Goal: Task Accomplishment & Management: Use online tool/utility

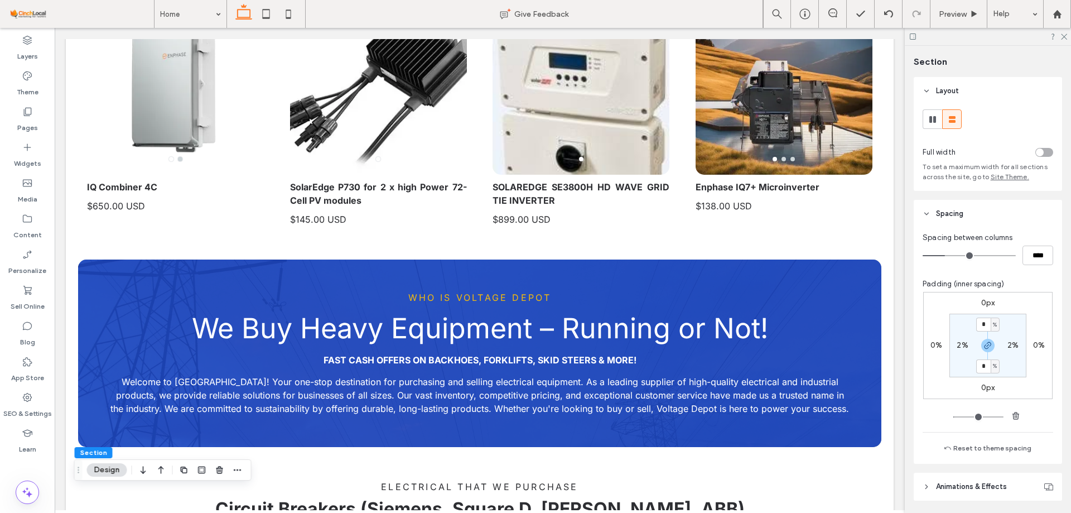
scroll to position [391, 0]
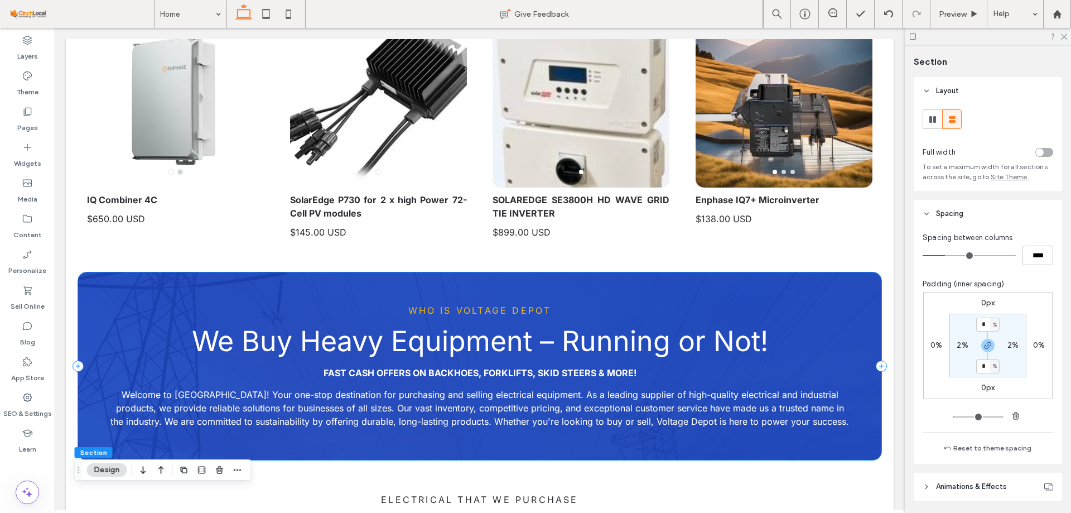
click at [686, 299] on div "Who is Voltage Depot We Buy Heavy Equipment – Running or Not! Fast Cash Offers …" at bounding box center [480, 365] width 804 height 187
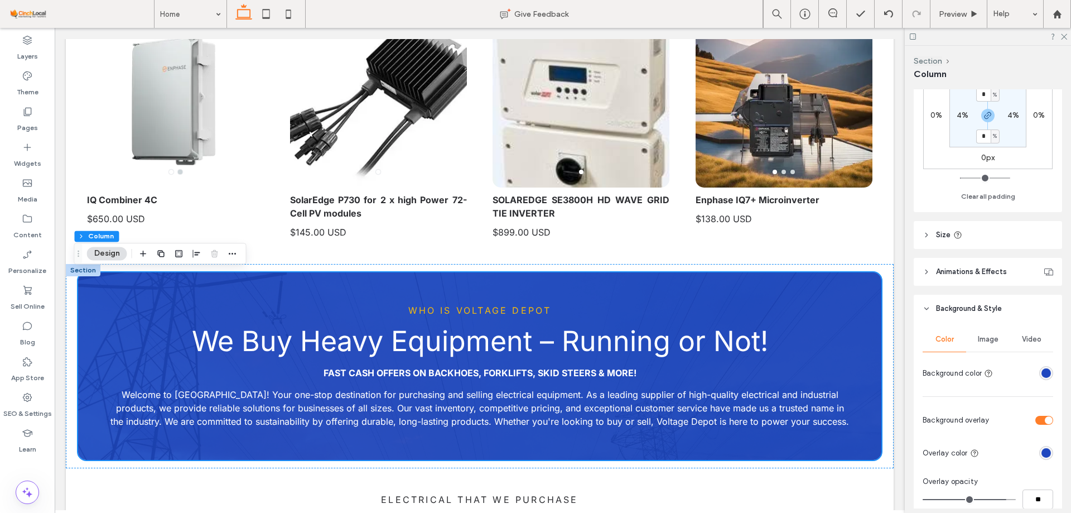
scroll to position [446, 0]
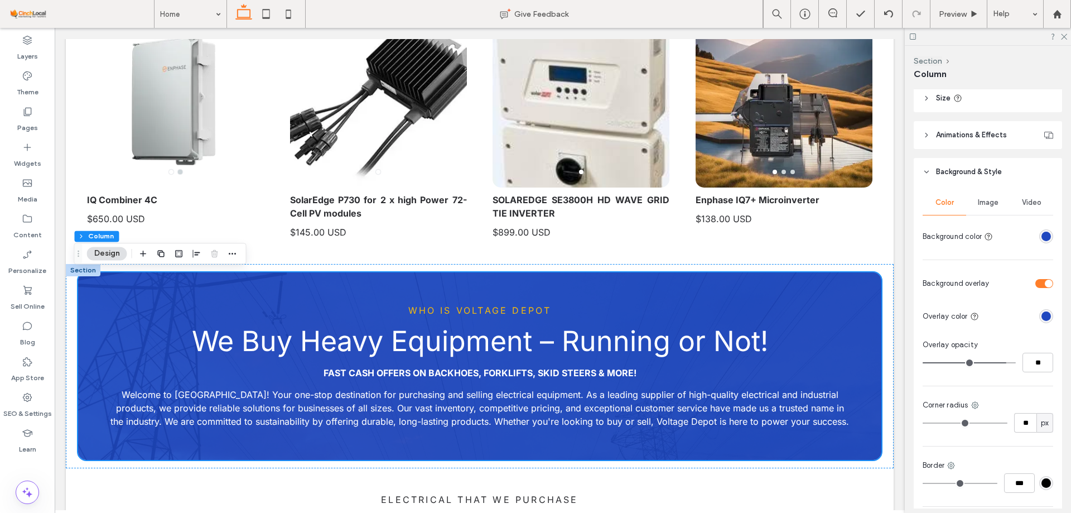
click at [987, 203] on span "Image" at bounding box center [988, 202] width 21 height 9
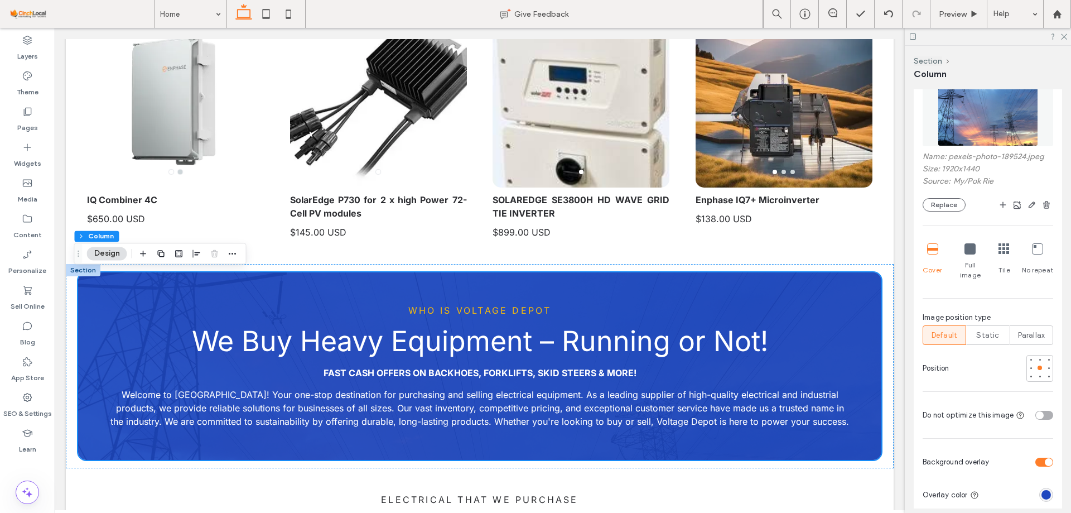
scroll to position [614, 0]
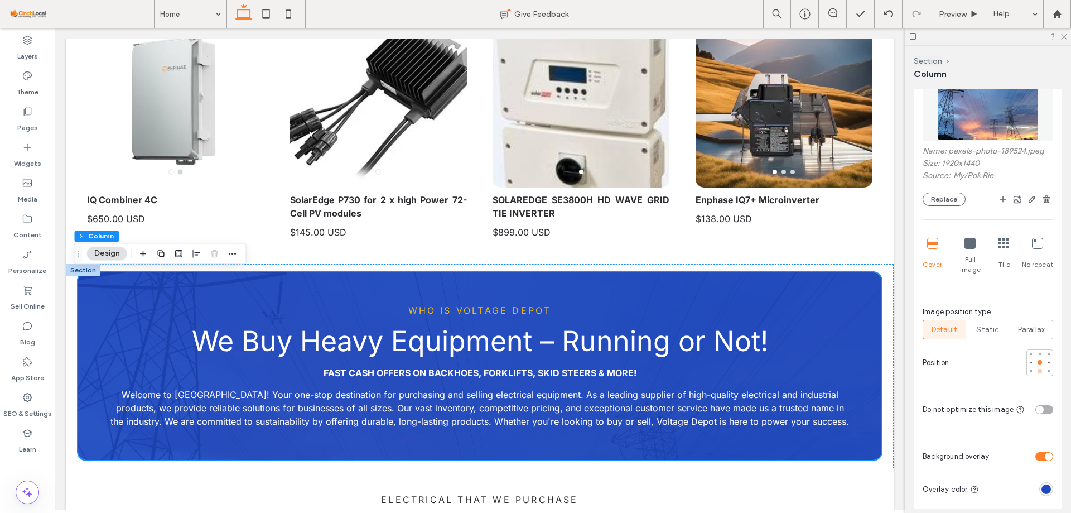
click at [1038, 369] on div at bounding box center [1040, 371] width 4 height 4
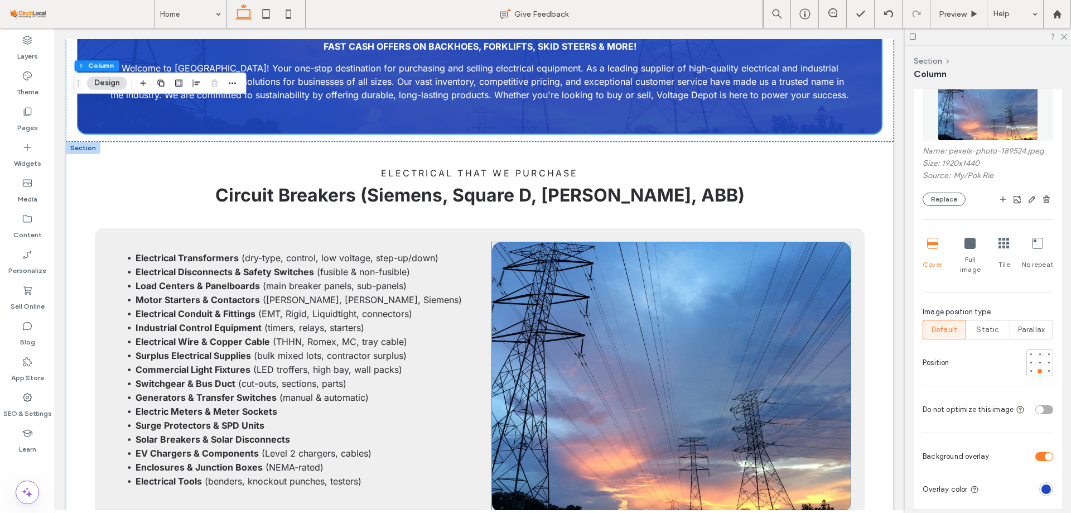
scroll to position [670, 0]
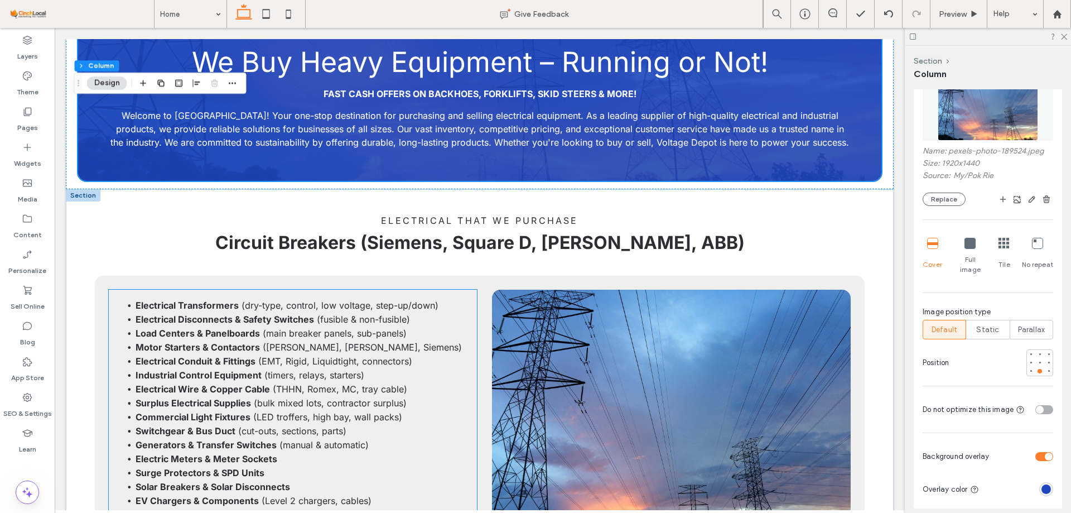
click at [222, 300] on strong "Electrical Transformers" at bounding box center [187, 305] width 103 height 11
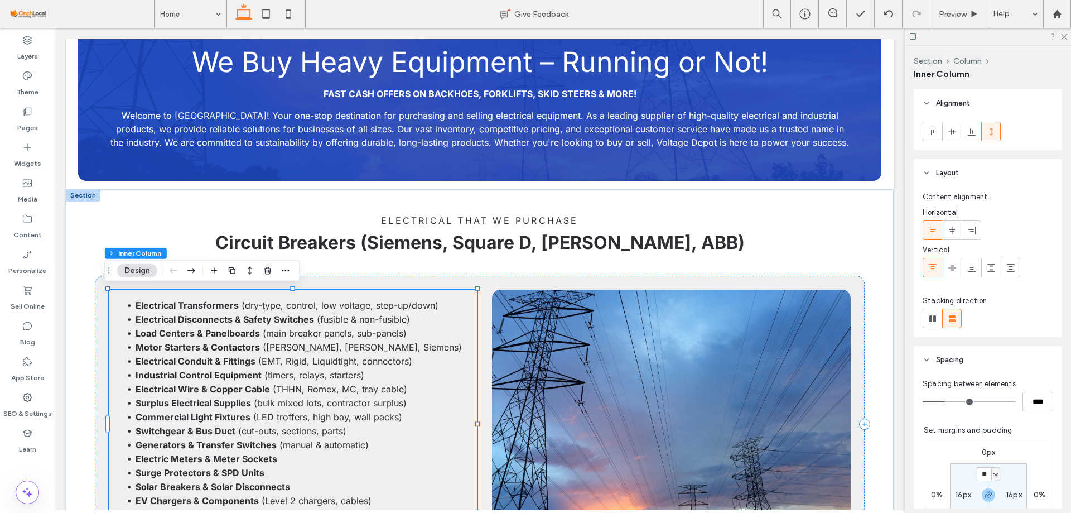
click at [225, 300] on strong "Electrical Transformers" at bounding box center [187, 305] width 103 height 11
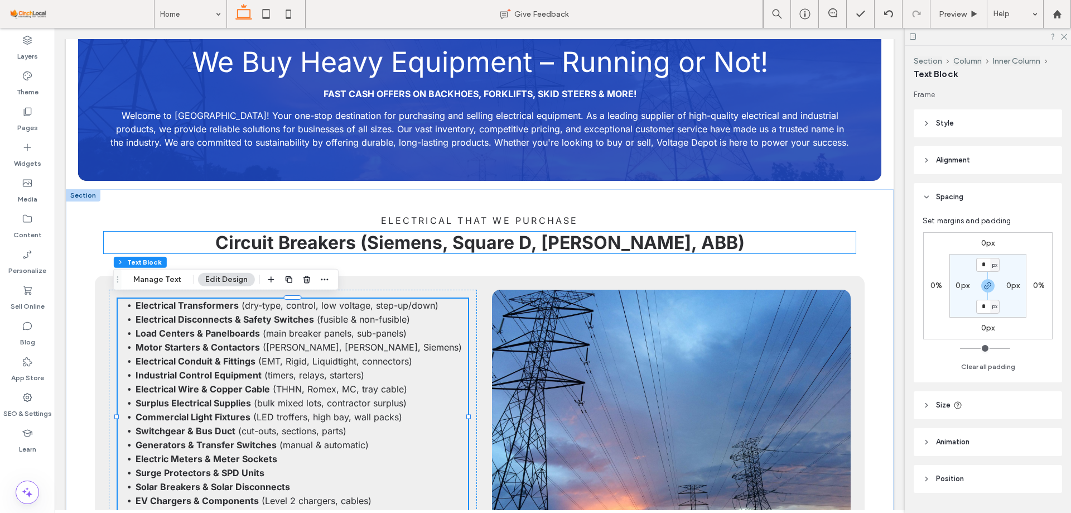
click at [365, 240] on span "Circuit Breakers (Siemens, Square D, [PERSON_NAME], ABB)" at bounding box center [480, 243] width 530 height 22
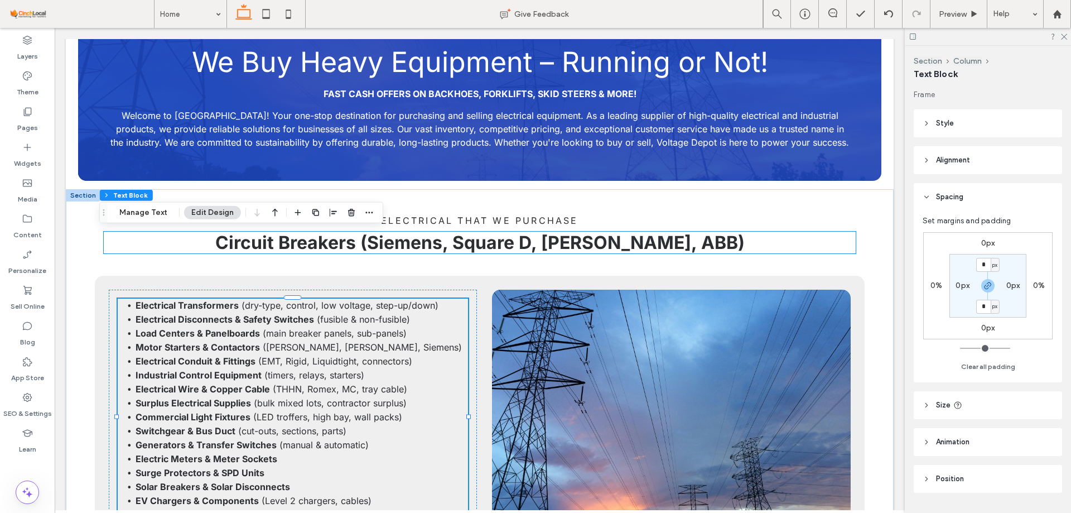
click at [365, 240] on div "Circuit Breakers (Siemens, Square D, [PERSON_NAME], ABB)" at bounding box center [480, 243] width 753 height 22
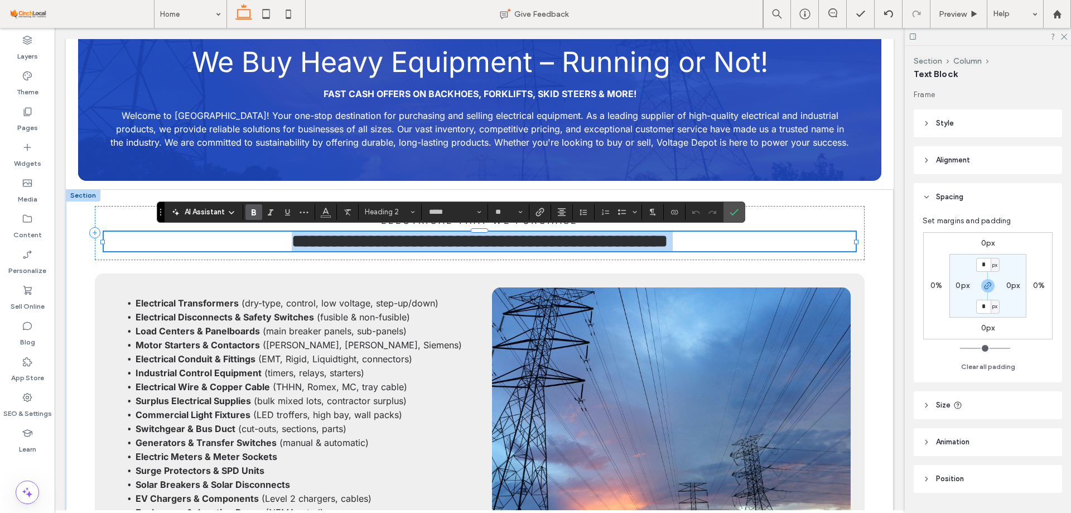
click at [344, 239] on span "**********" at bounding box center [480, 241] width 376 height 18
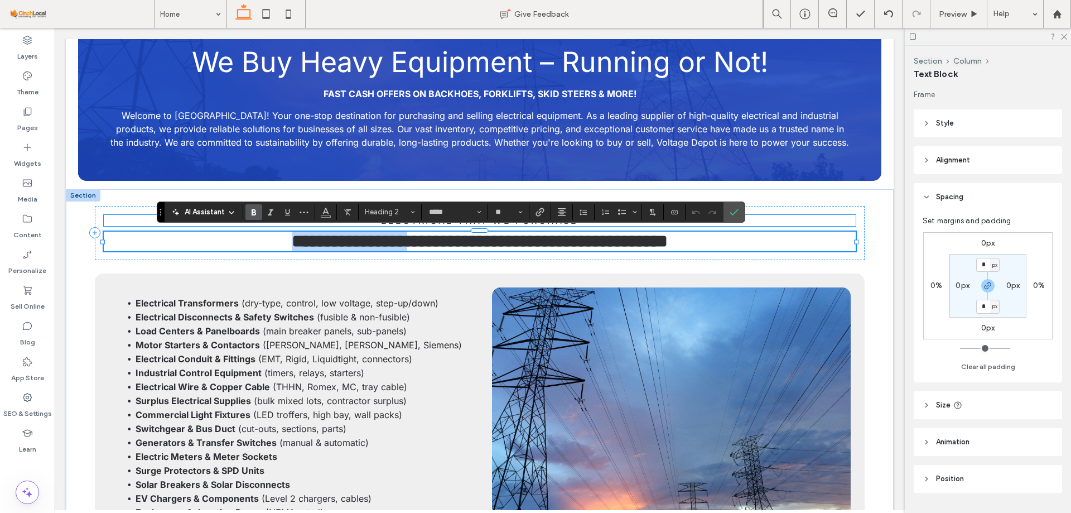
drag, startPoint x: 344, startPoint y: 239, endPoint x: 203, endPoint y: 222, distance: 142.7
click at [203, 222] on div "**********" at bounding box center [480, 233] width 771 height 54
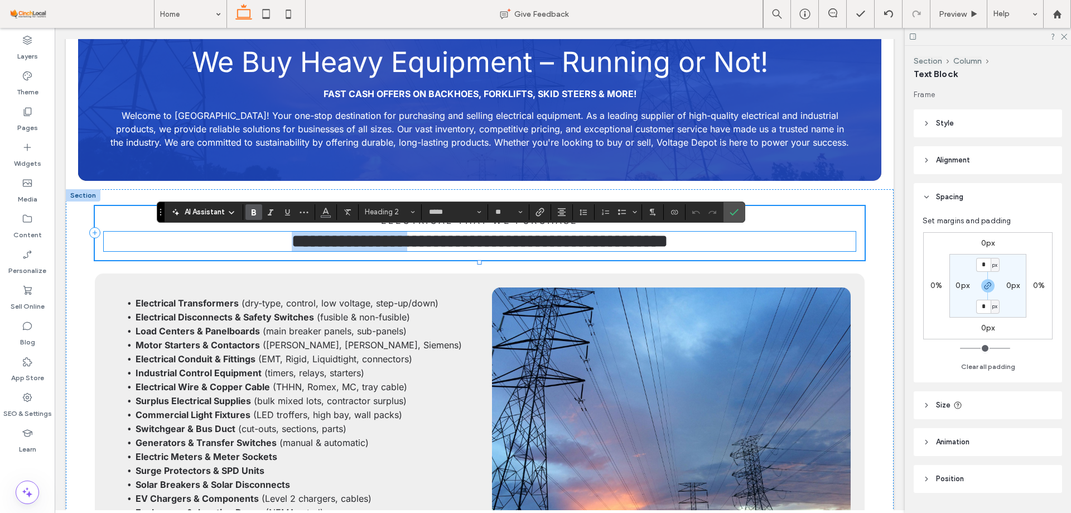
copy span "**********"
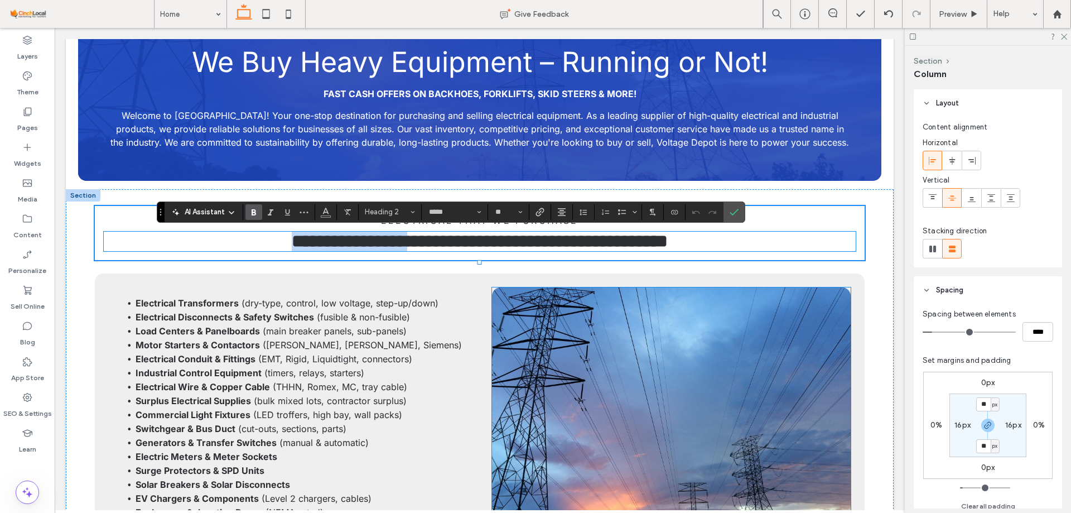
click at [559, 336] on img at bounding box center [671, 422] width 359 height 270
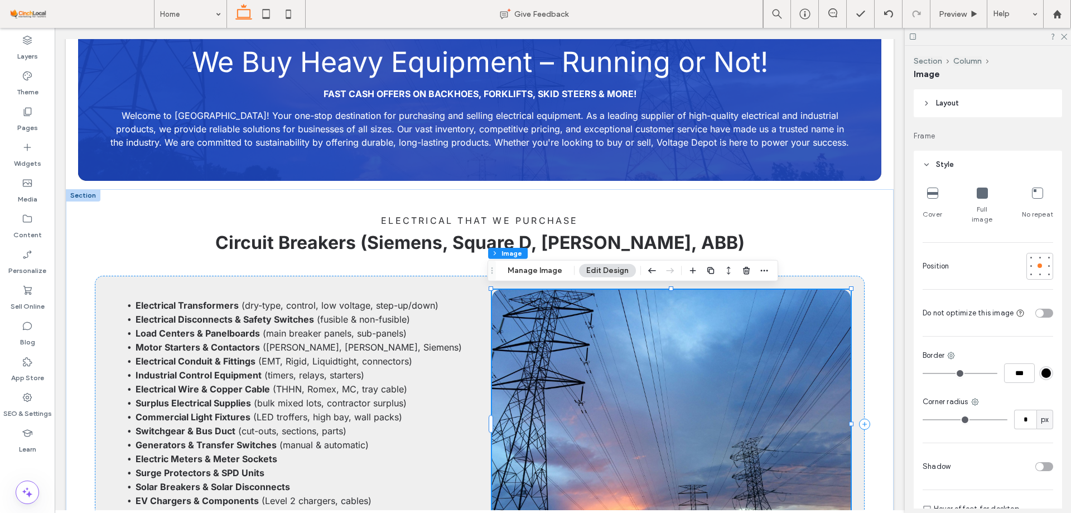
type input "**"
click at [559, 336] on img at bounding box center [671, 425] width 359 height 270
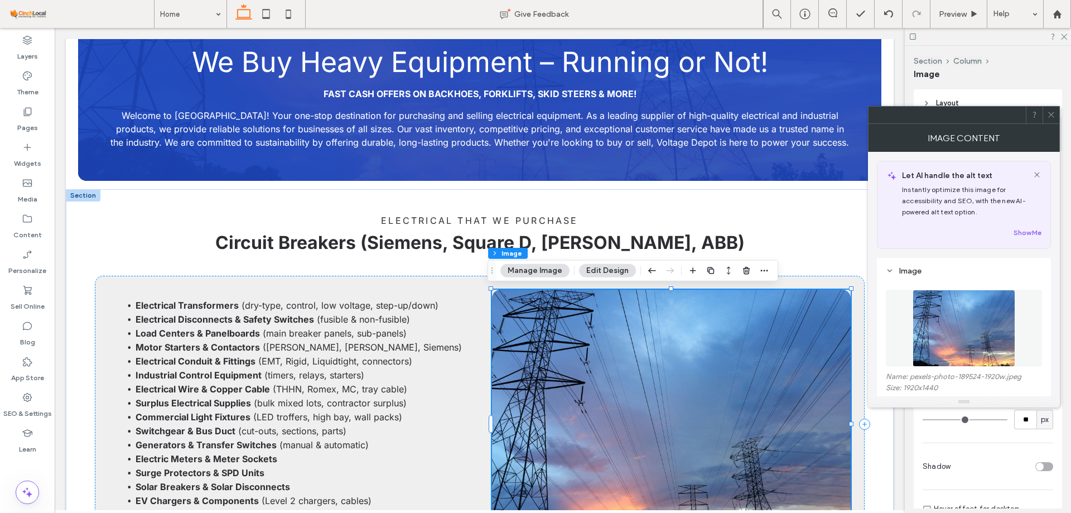
click at [955, 299] on img at bounding box center [964, 328] width 102 height 77
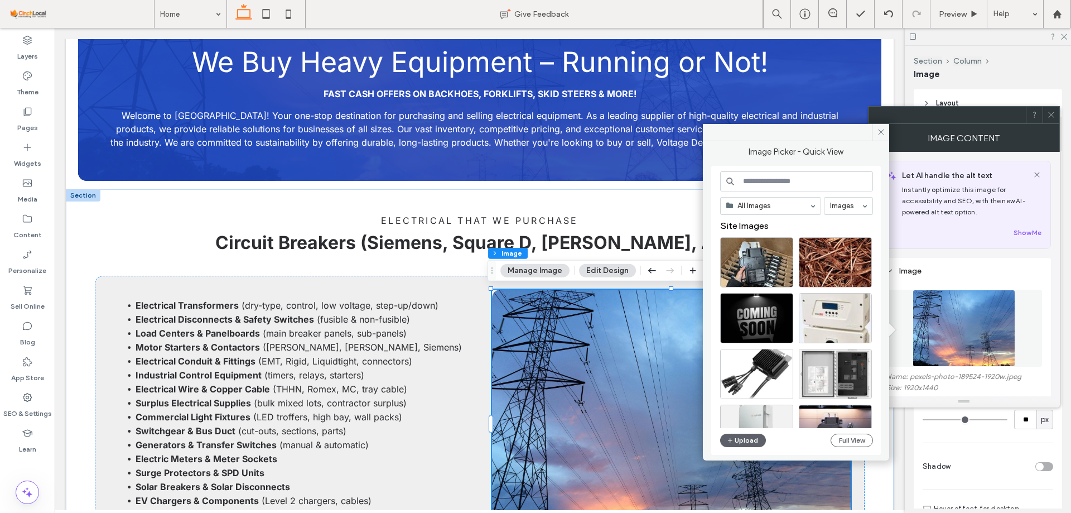
click at [824, 180] on input at bounding box center [796, 181] width 153 height 20
paste input "**********"
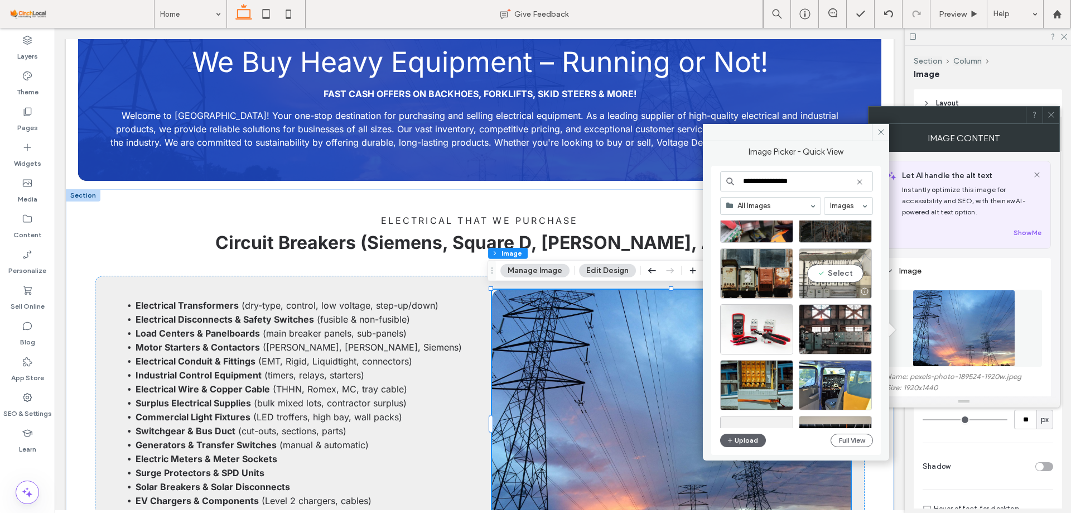
scroll to position [223, 0]
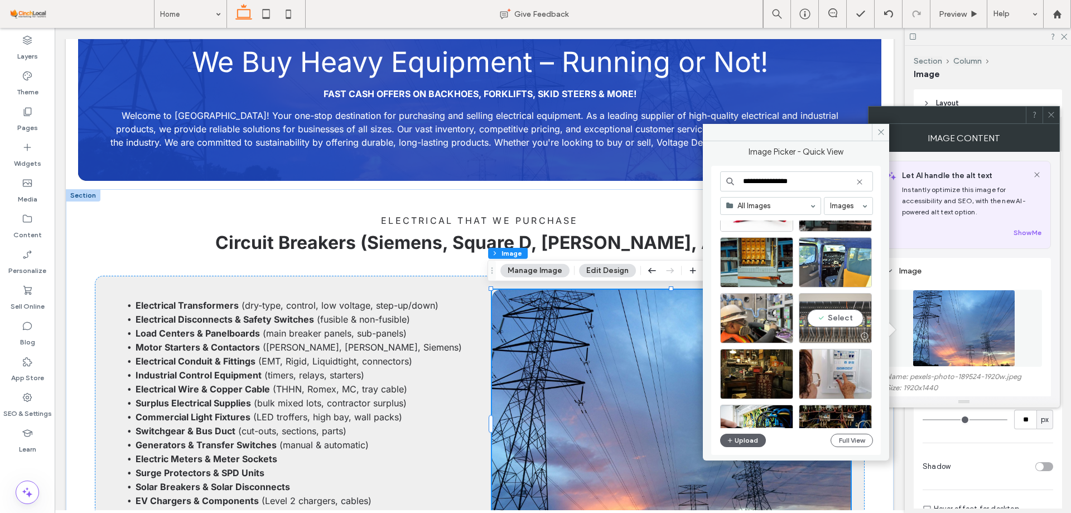
type input "**********"
click at [848, 312] on div "Select" at bounding box center [835, 318] width 73 height 50
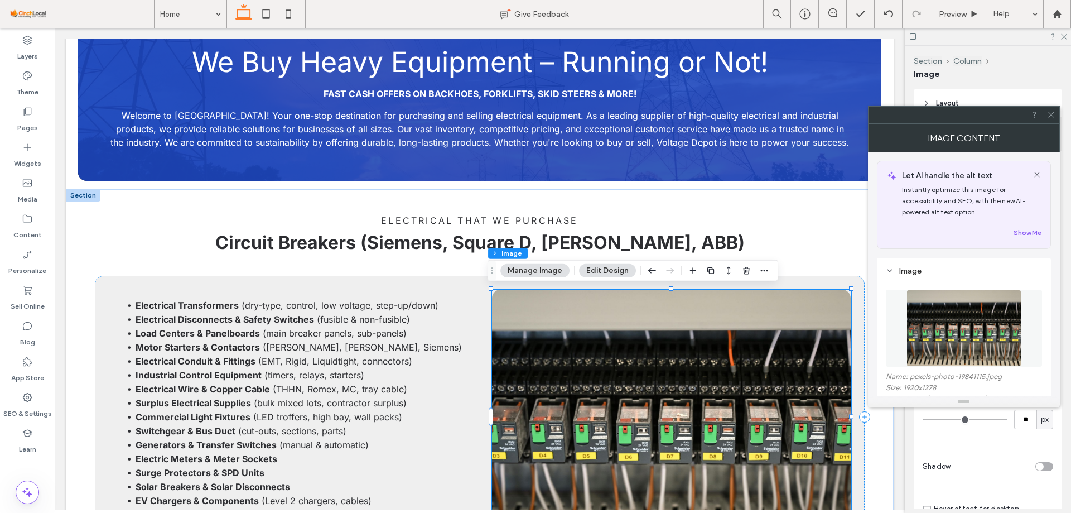
click at [526, 274] on button "Manage Image" at bounding box center [535, 270] width 69 height 13
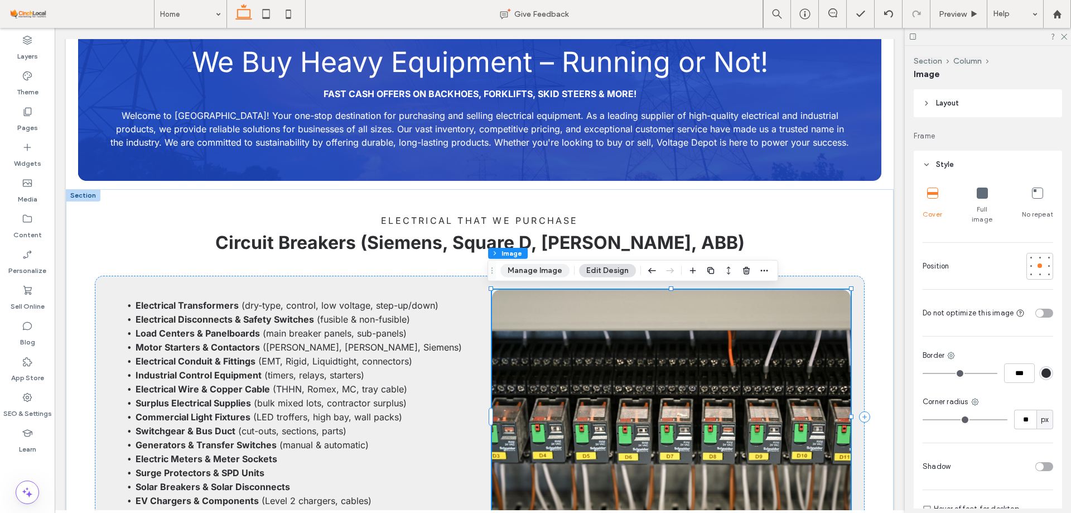
click at [535, 271] on button "Manage Image" at bounding box center [535, 270] width 69 height 13
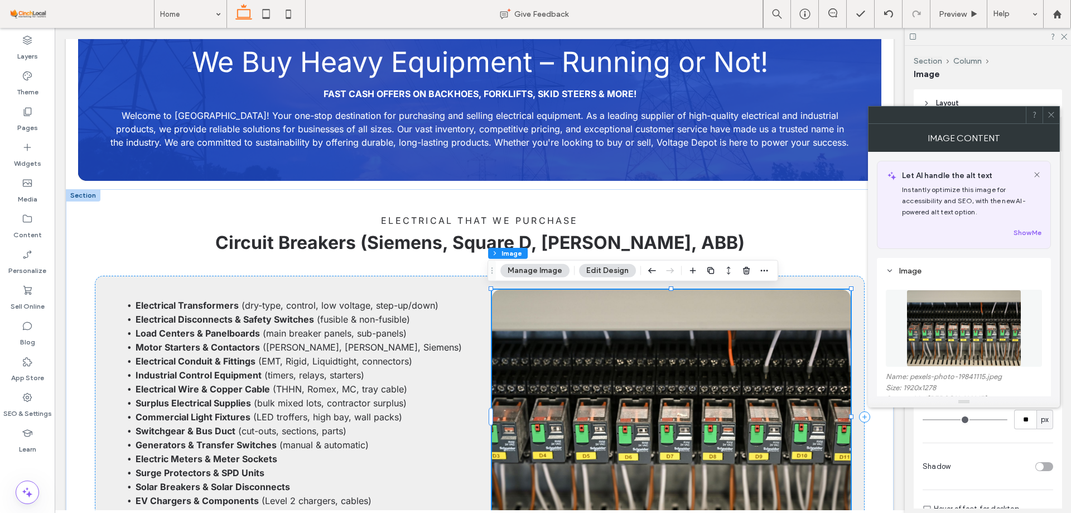
click at [955, 326] on img at bounding box center [964, 328] width 115 height 77
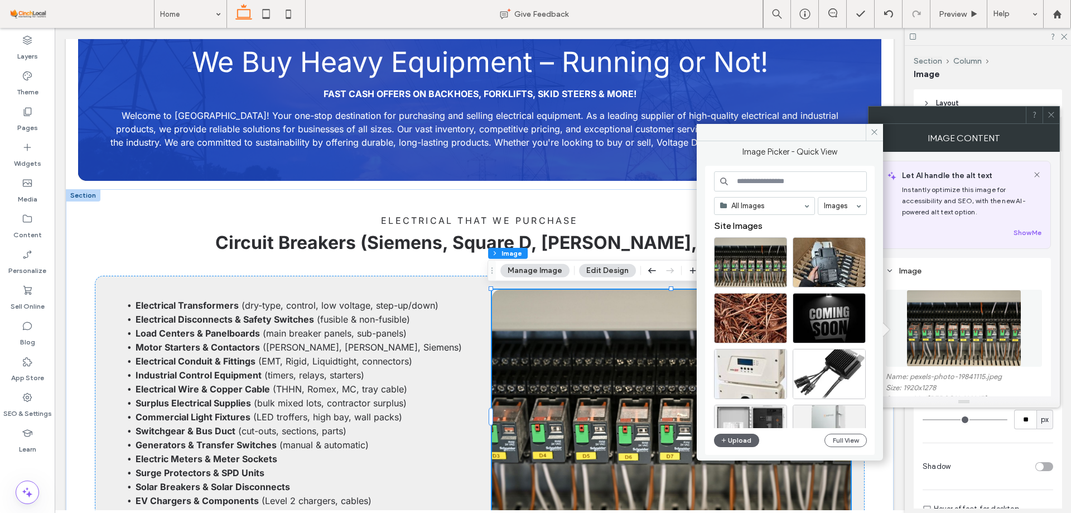
click at [736, 432] on div "All Images Images Site Images Upload Full View" at bounding box center [790, 310] width 153 height 278
click at [737, 442] on button "Upload" at bounding box center [737, 440] width 46 height 13
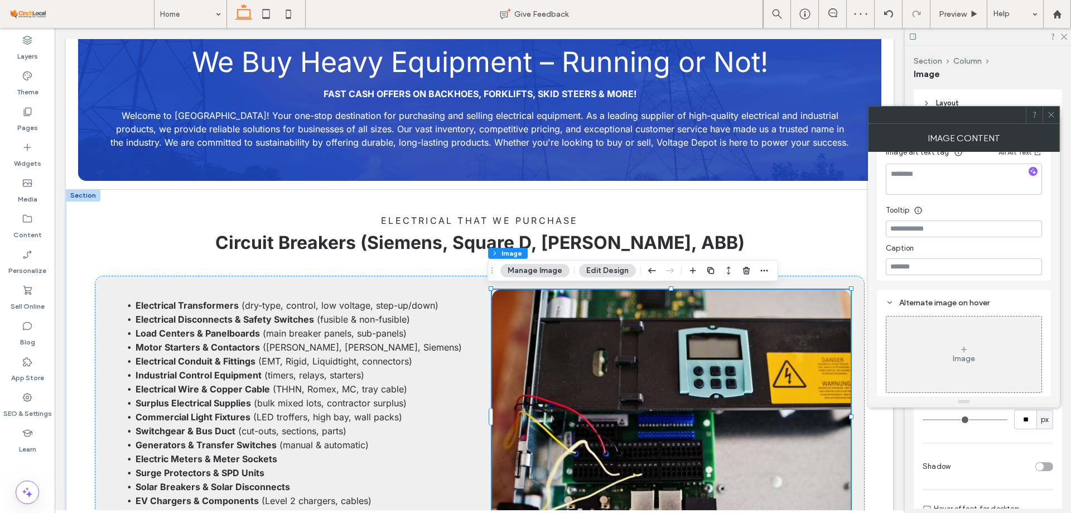
scroll to position [307, 0]
click at [1053, 117] on use at bounding box center [1051, 115] width 6 height 6
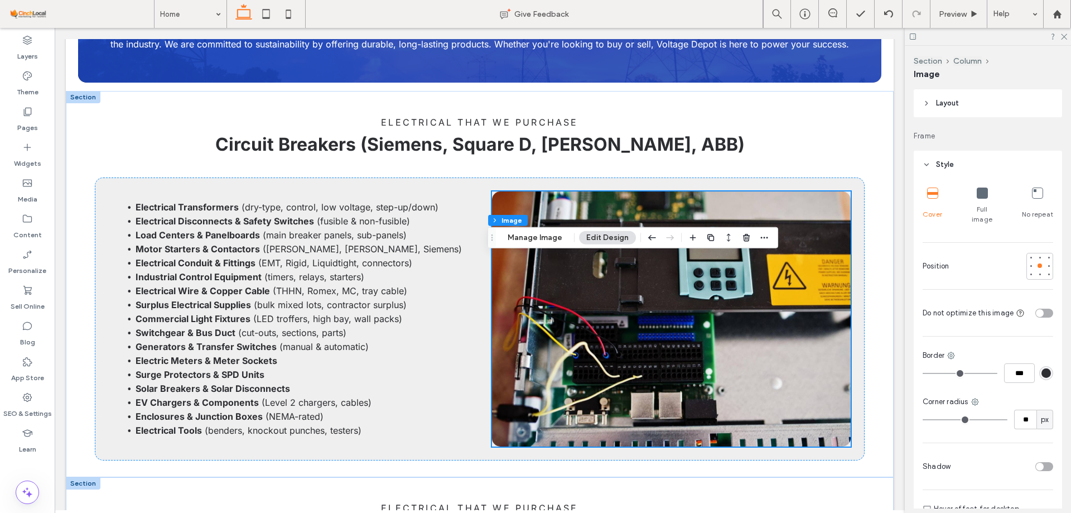
scroll to position [893, 0]
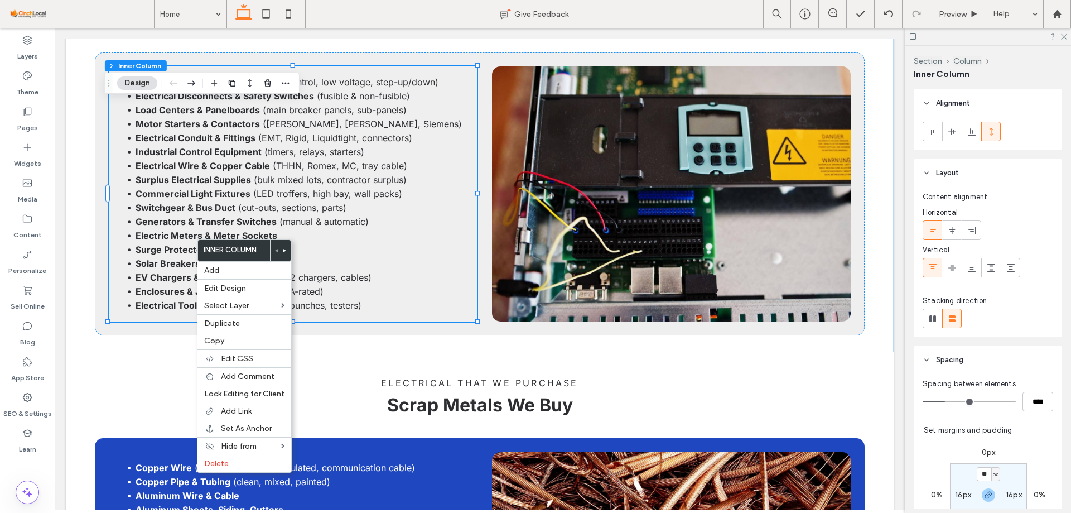
click at [956, 498] on label "16px" at bounding box center [963, 494] width 16 height 9
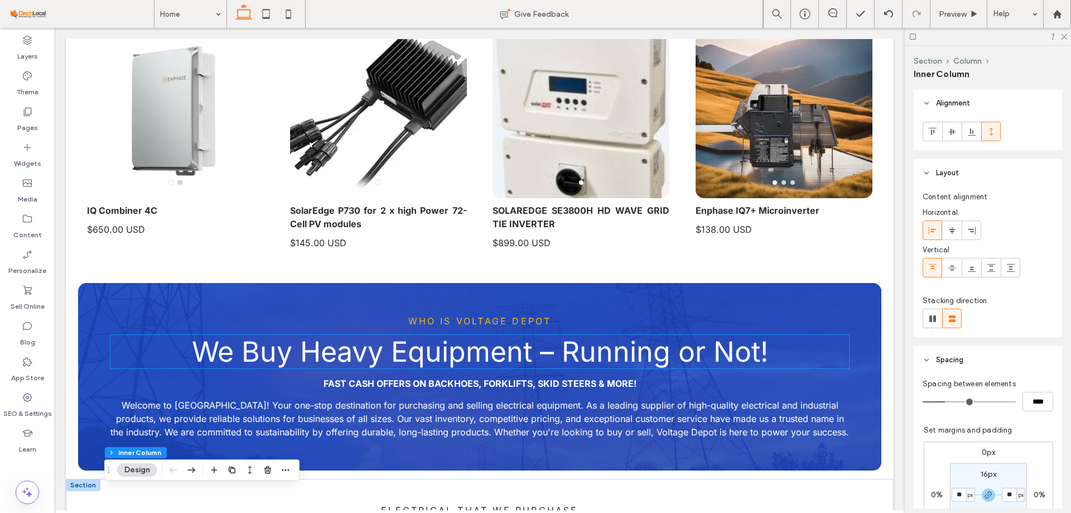
scroll to position [324, 0]
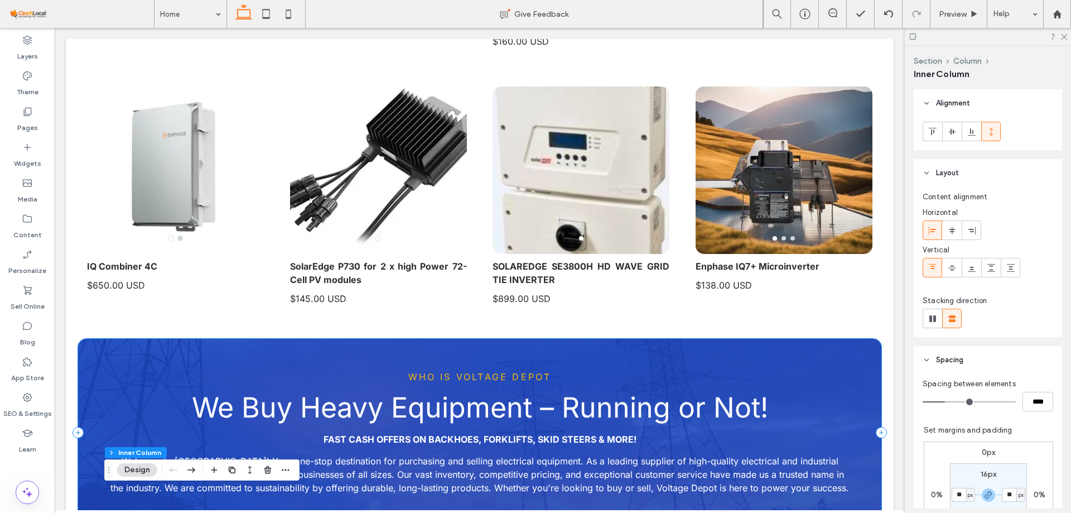
click at [744, 348] on div "Who is Voltage Depot We Buy Heavy Equipment – Running or Not! Fast Cash Offers …" at bounding box center [480, 432] width 804 height 187
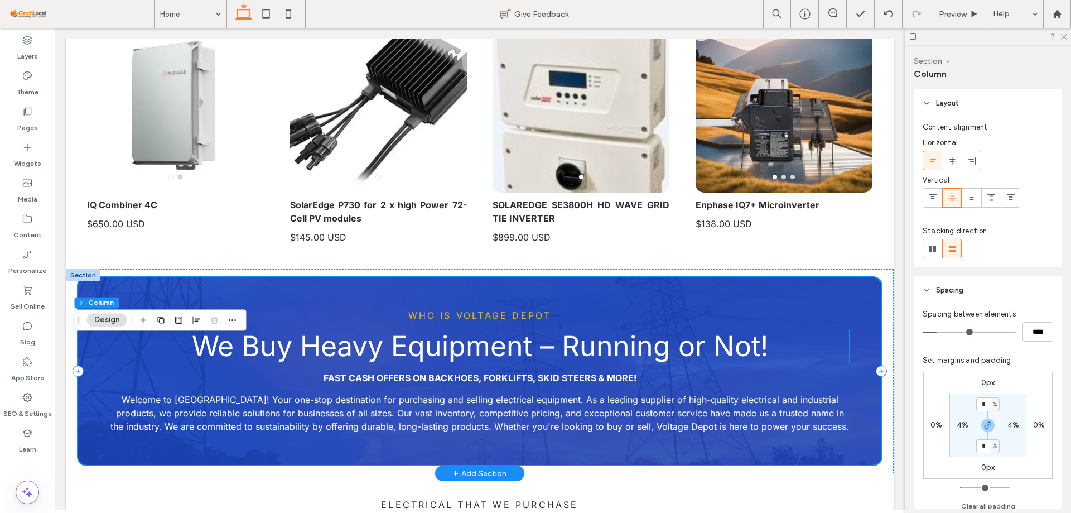
scroll to position [492, 0]
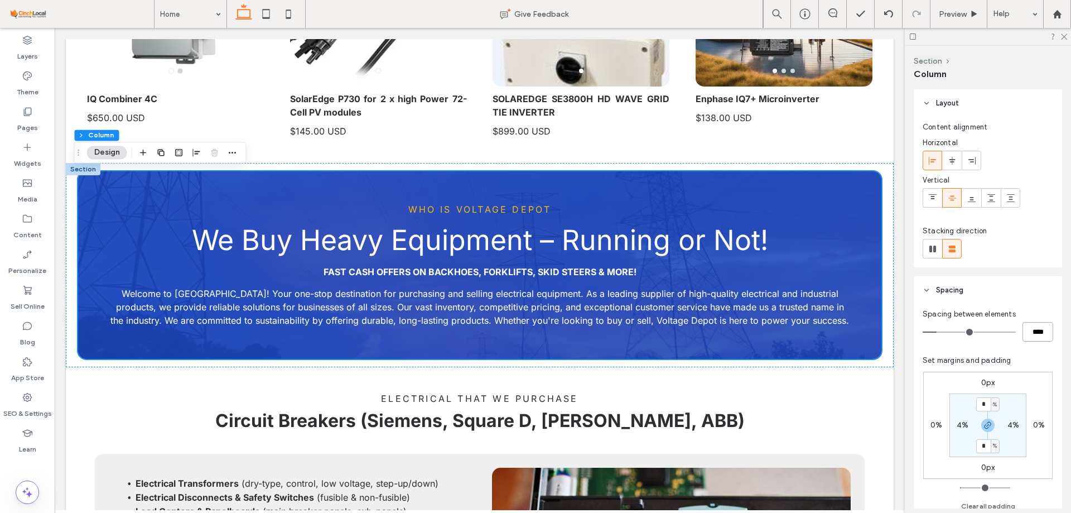
click at [1033, 328] on input "****" at bounding box center [1038, 332] width 31 height 20
type input "**"
type input "****"
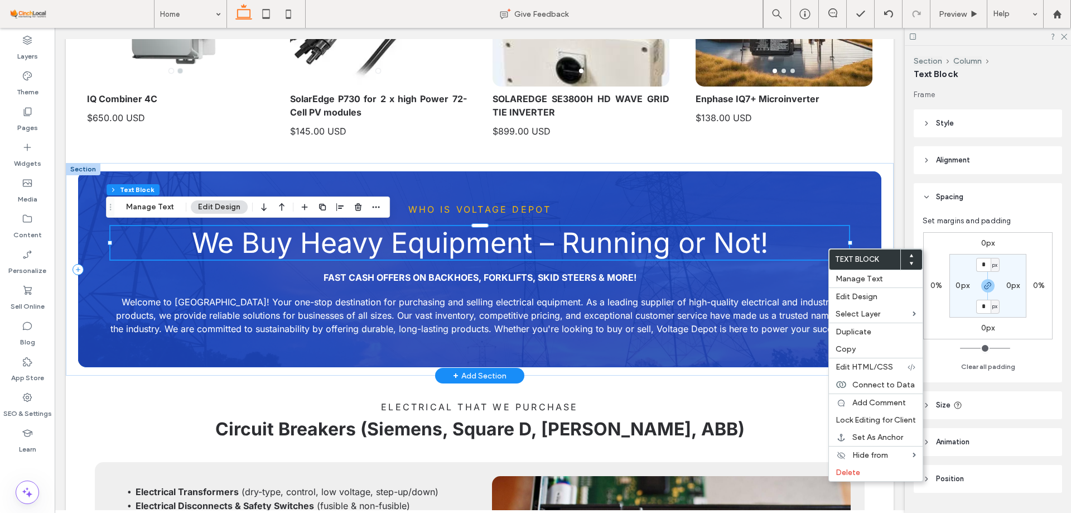
click at [864, 234] on div "Who is Voltage Depot We Buy Heavy Equipment – Running or Not! Fast Cash Offers …" at bounding box center [480, 269] width 804 height 196
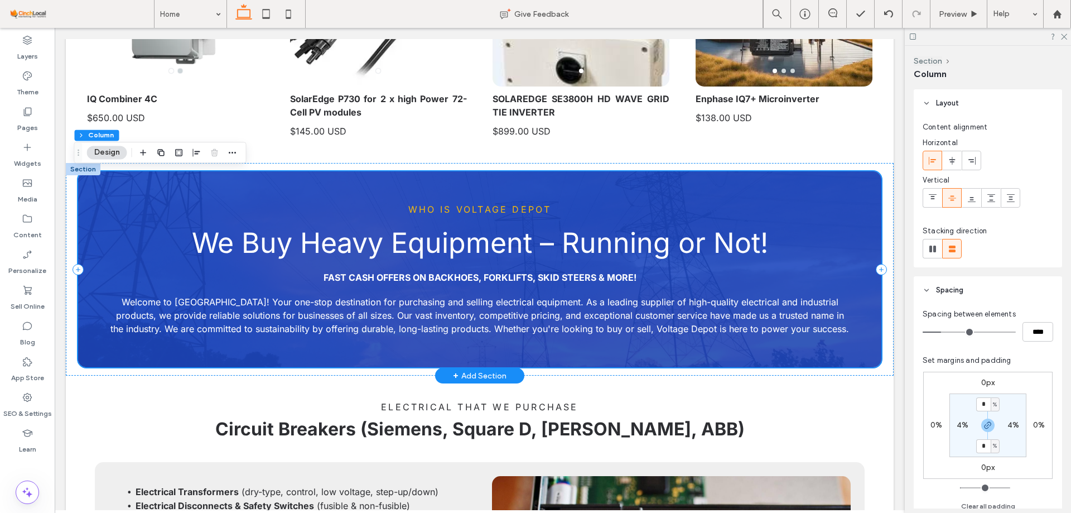
click at [864, 234] on div "Who is Voltage Depot We Buy Heavy Equipment – Running or Not! Fast Cash Offers …" at bounding box center [480, 269] width 804 height 196
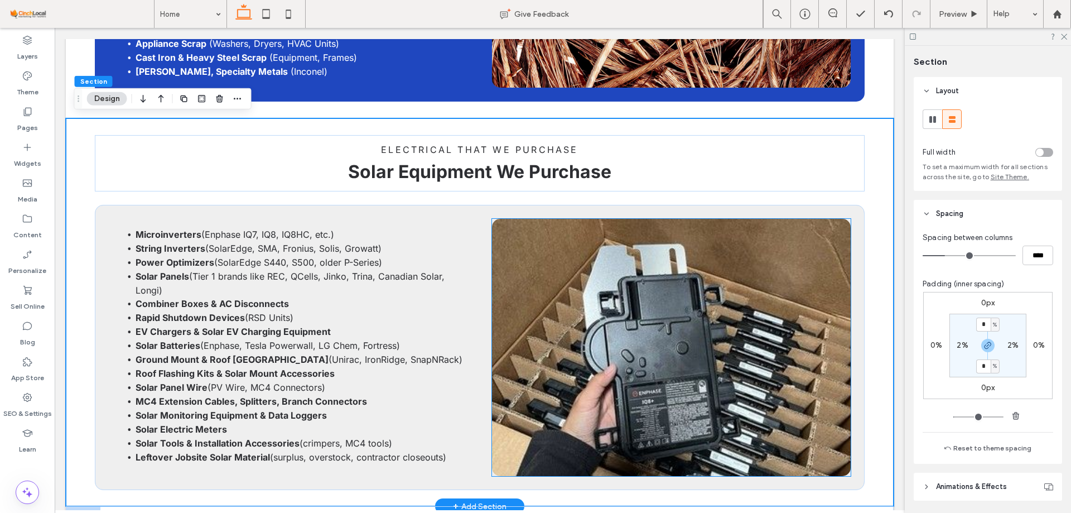
scroll to position [1339, 0]
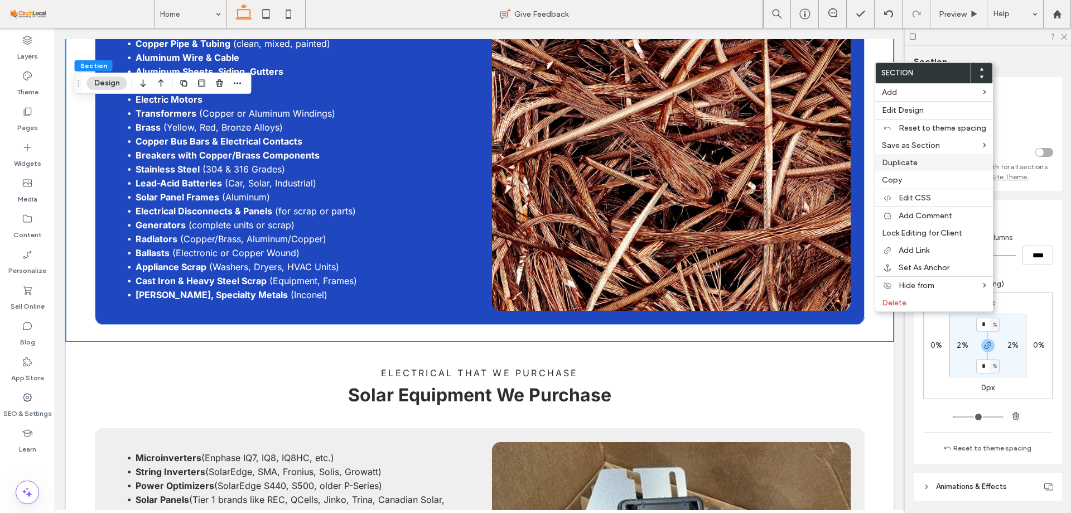
click at [910, 165] on span "Duplicate" at bounding box center [900, 162] width 36 height 9
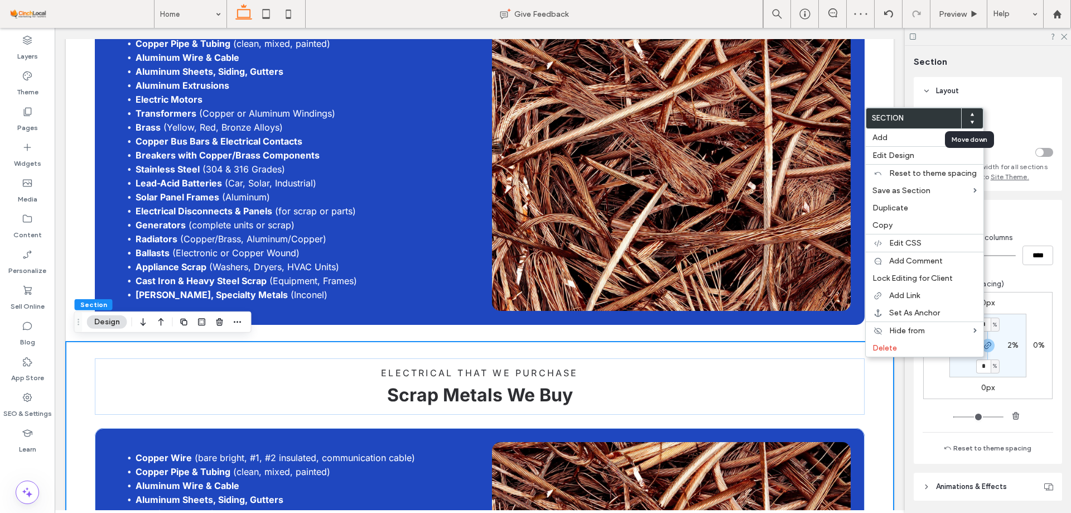
click at [970, 122] on icon at bounding box center [972, 122] width 4 height 4
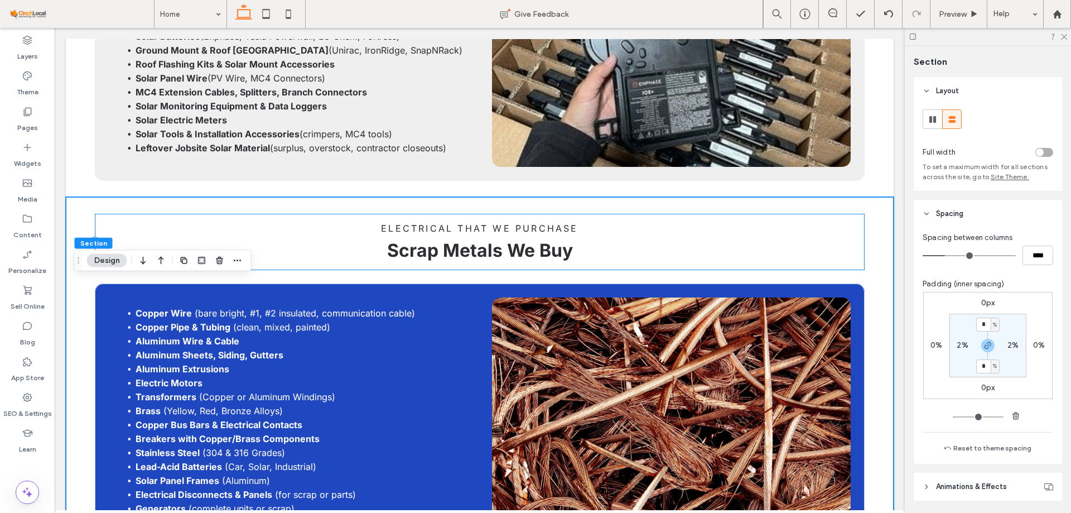
scroll to position [1956, 0]
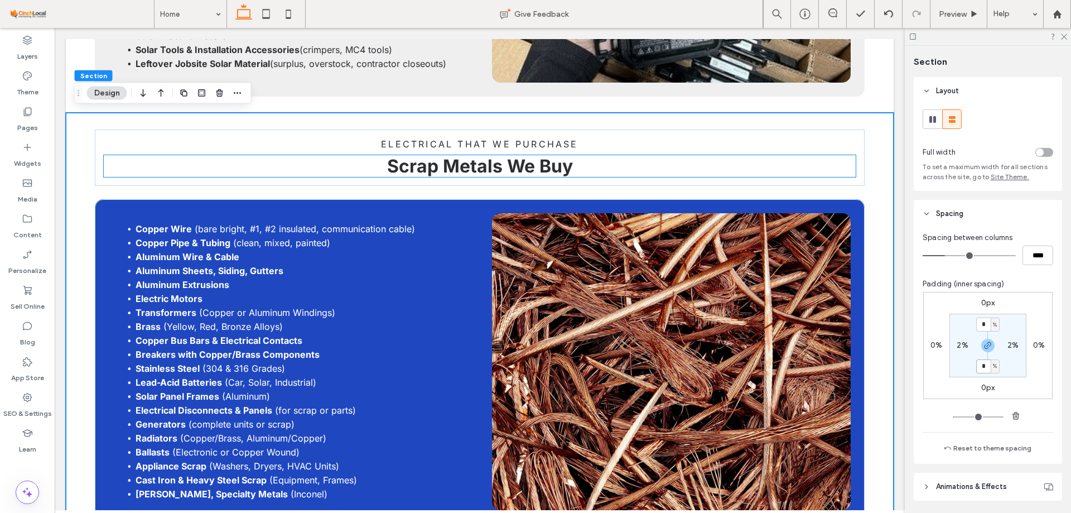
click at [466, 163] on span "Scrap Metals We Buy" at bounding box center [480, 166] width 186 height 22
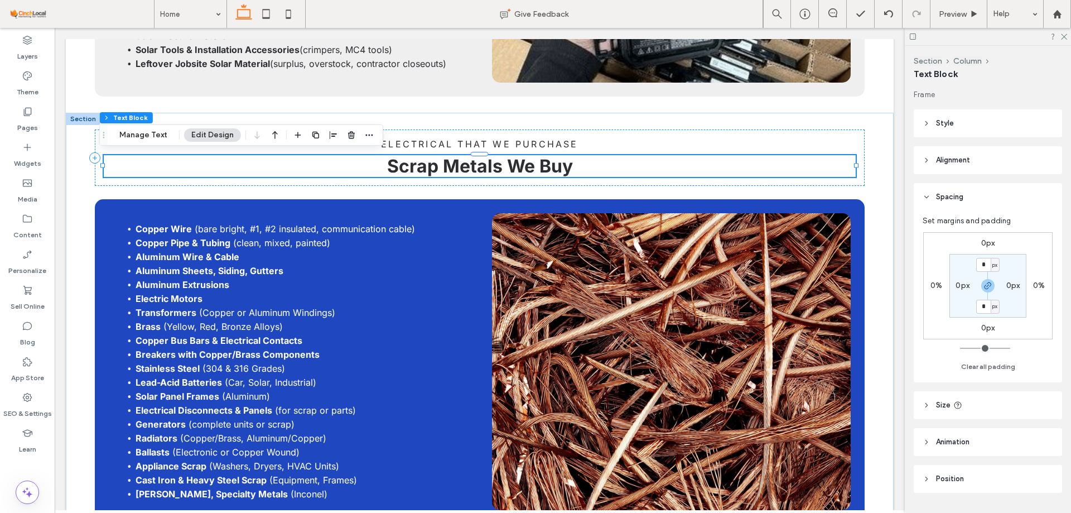
click at [466, 163] on div "Scrap Metals We Buy" at bounding box center [480, 166] width 753 height 22
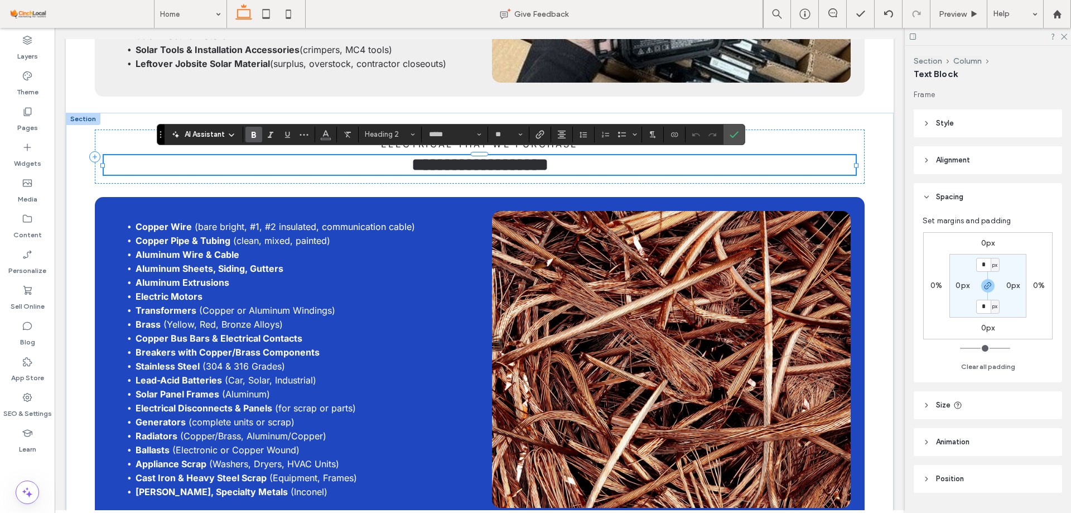
click at [466, 163] on span "**********" at bounding box center [480, 165] width 137 height 18
click at [465, 165] on span "**********" at bounding box center [480, 165] width 137 height 18
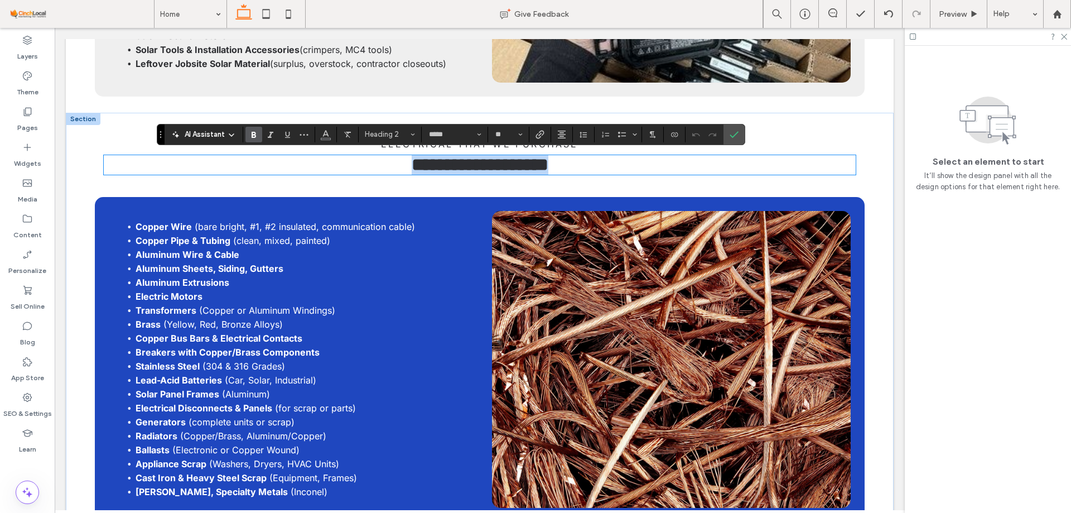
type input "**"
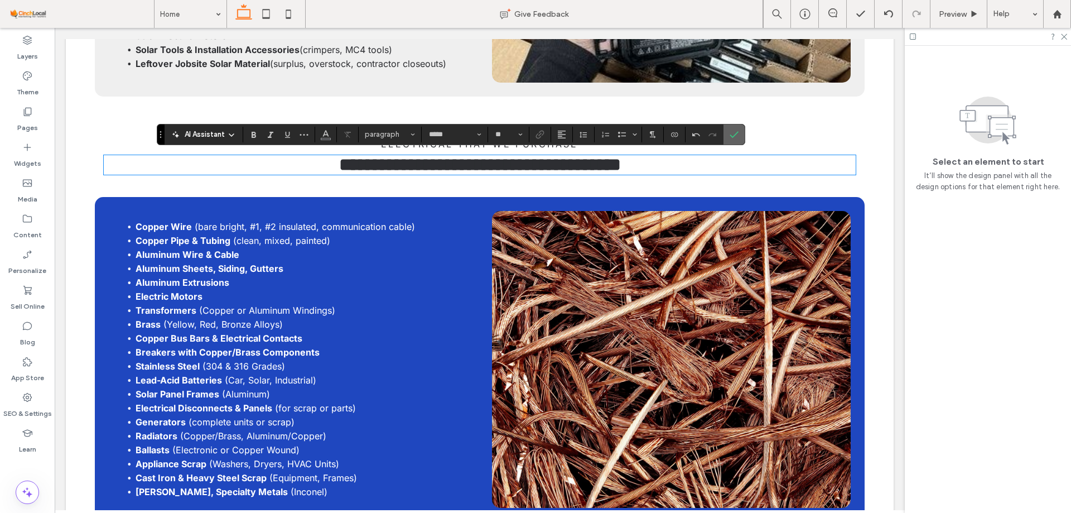
click at [741, 131] on label "Confirm" at bounding box center [734, 134] width 17 height 20
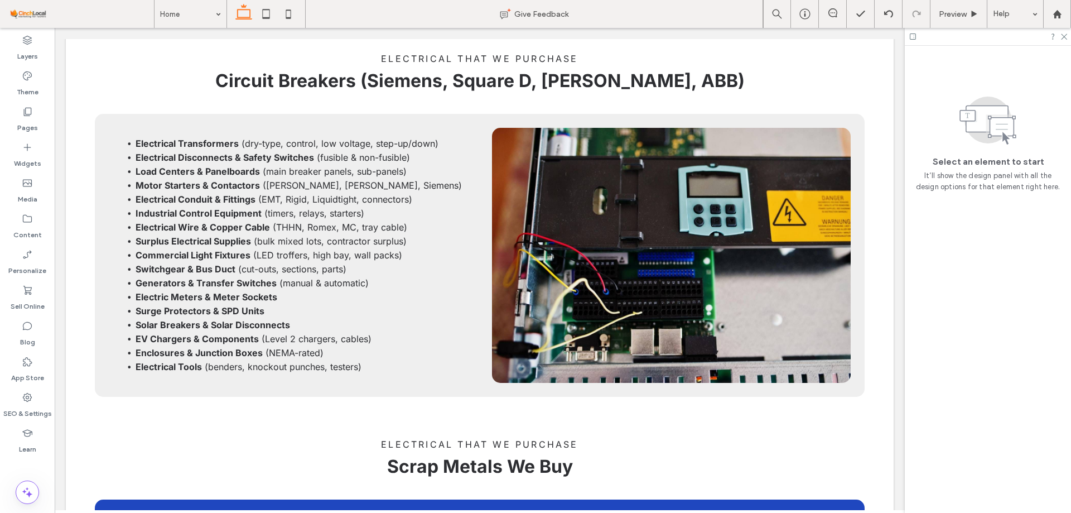
scroll to position [784, 0]
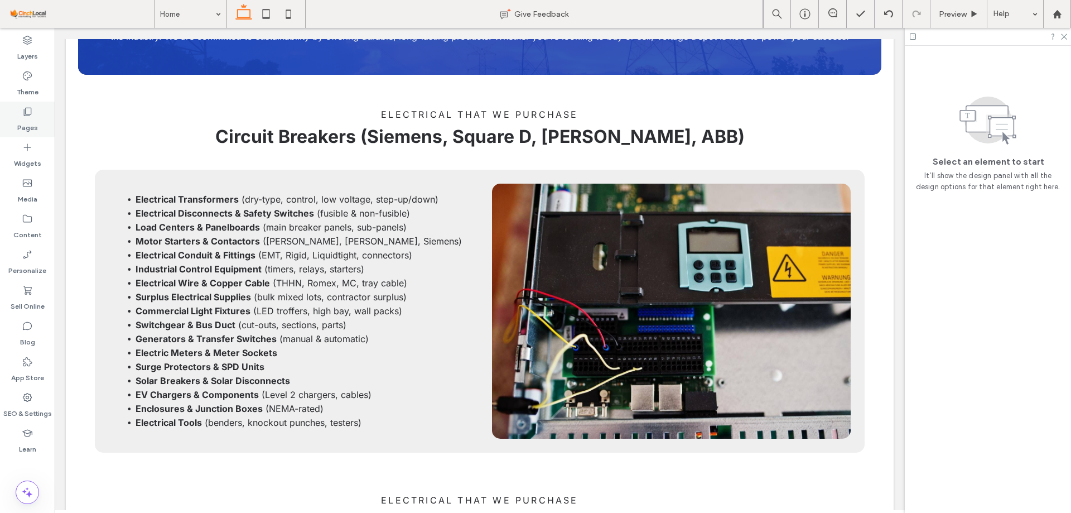
click at [30, 123] on label "Pages" at bounding box center [27, 125] width 21 height 16
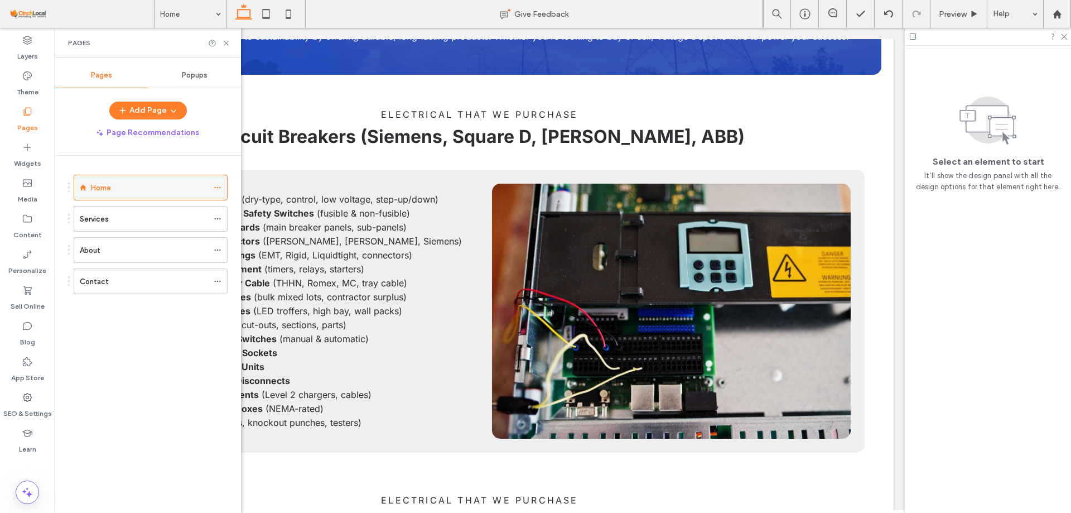
click at [218, 188] on use at bounding box center [217, 188] width 6 height 2
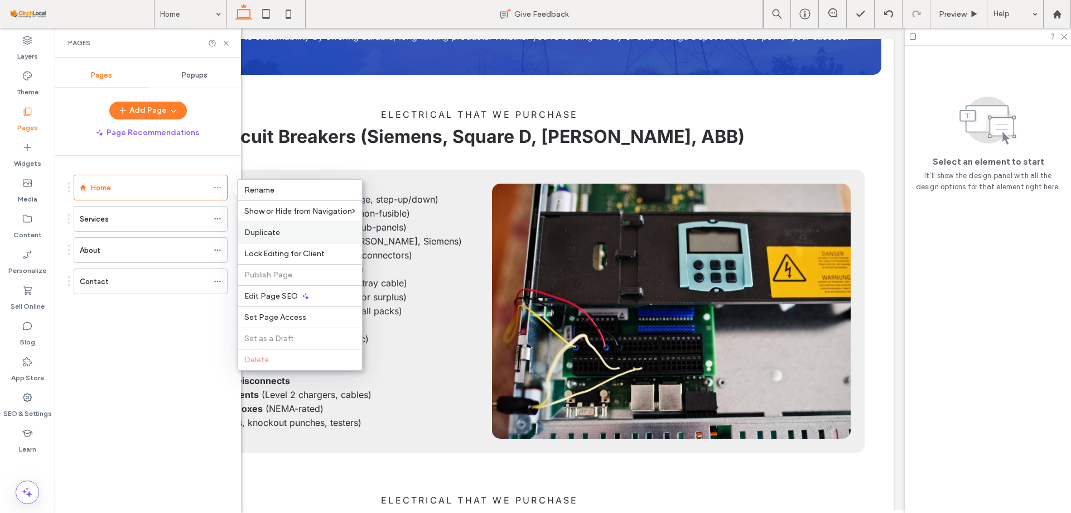
click at [259, 234] on span "Duplicate" at bounding box center [262, 232] width 36 height 9
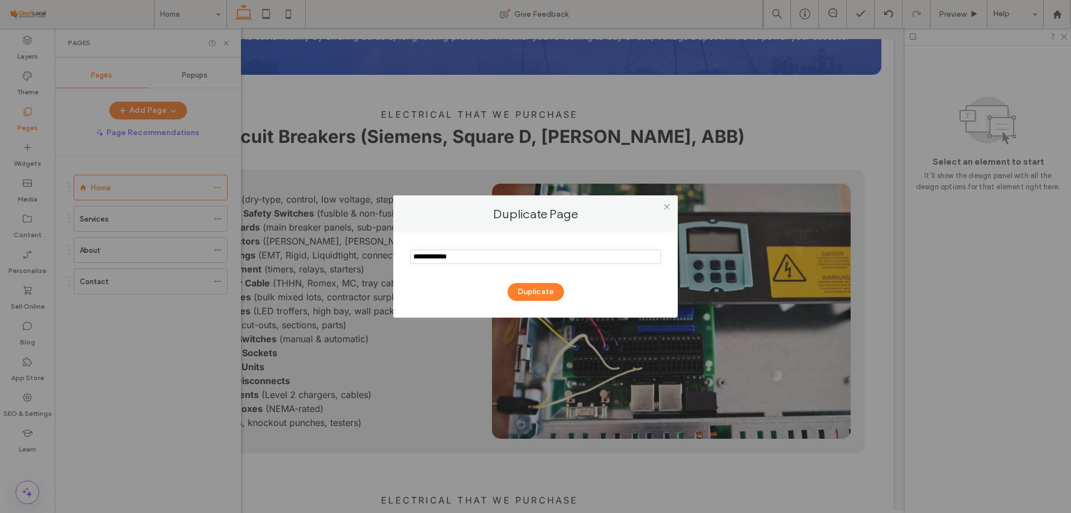
click at [559, 246] on section at bounding box center [535, 258] width 251 height 28
click at [559, 260] on input "notEmpty" at bounding box center [535, 256] width 251 height 15
type input "**********"
click at [535, 297] on button "Duplicate" at bounding box center [536, 292] width 56 height 18
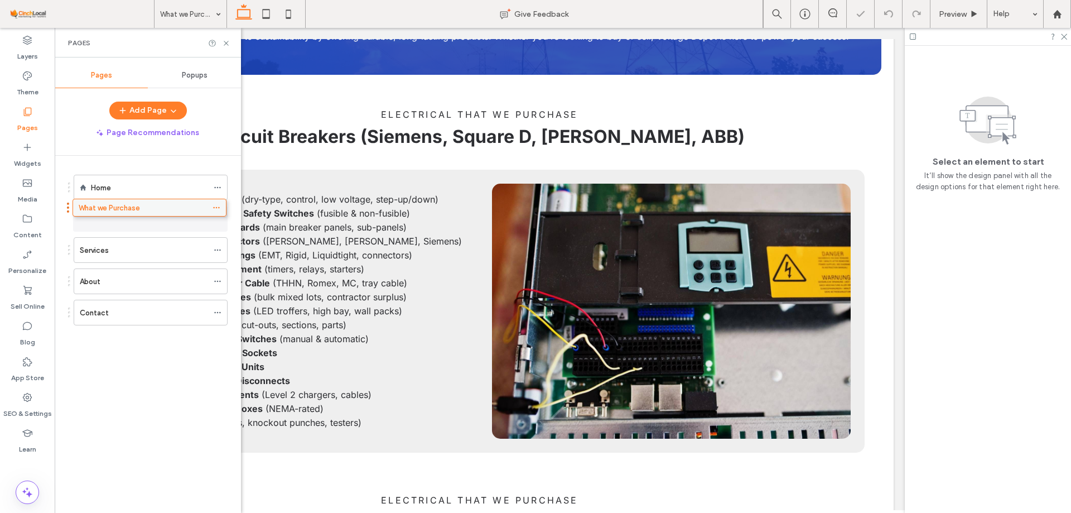
drag, startPoint x: 142, startPoint y: 311, endPoint x: 141, endPoint y: 210, distance: 101.0
click at [145, 183] on div "Home" at bounding box center [149, 188] width 117 height 12
click at [227, 39] on icon at bounding box center [226, 43] width 8 height 8
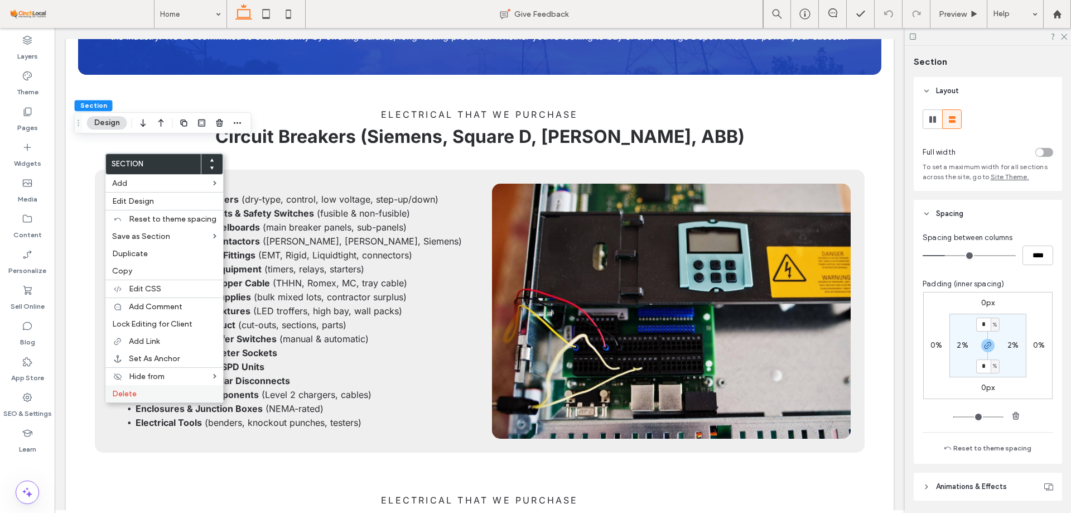
click at [147, 402] on div "Delete" at bounding box center [164, 393] width 118 height 17
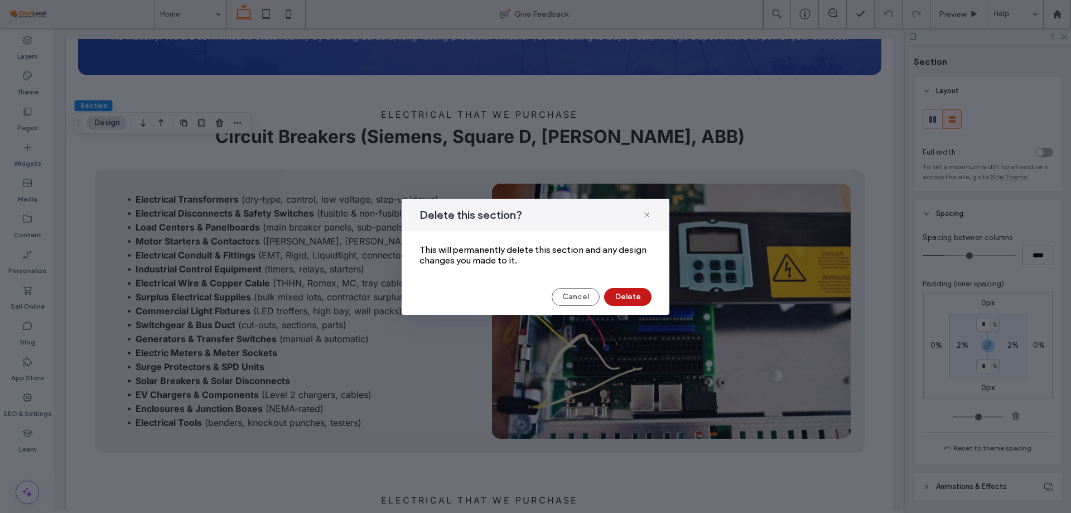
click at [633, 295] on button "Delete" at bounding box center [627, 297] width 47 height 18
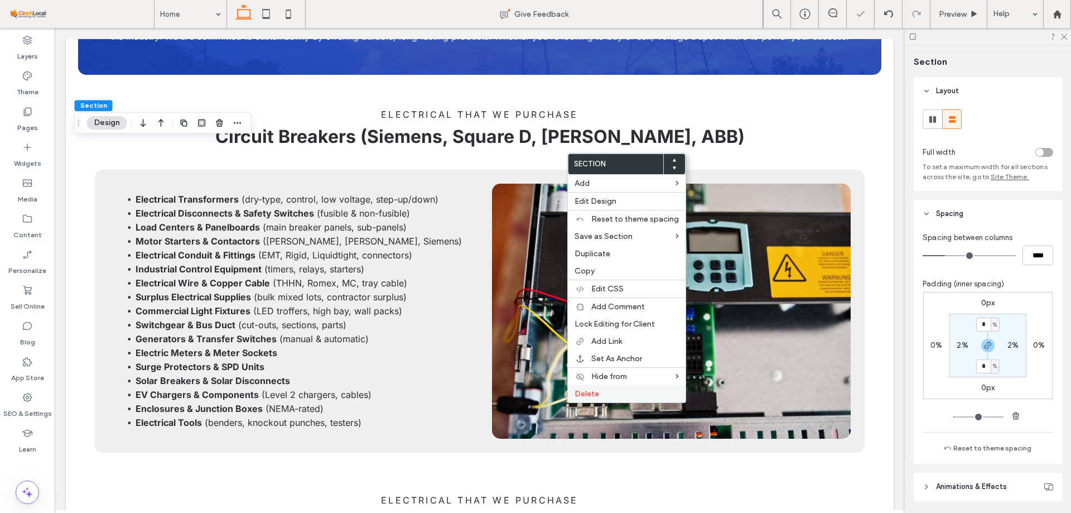
click at [610, 388] on div "Delete" at bounding box center [627, 393] width 118 height 17
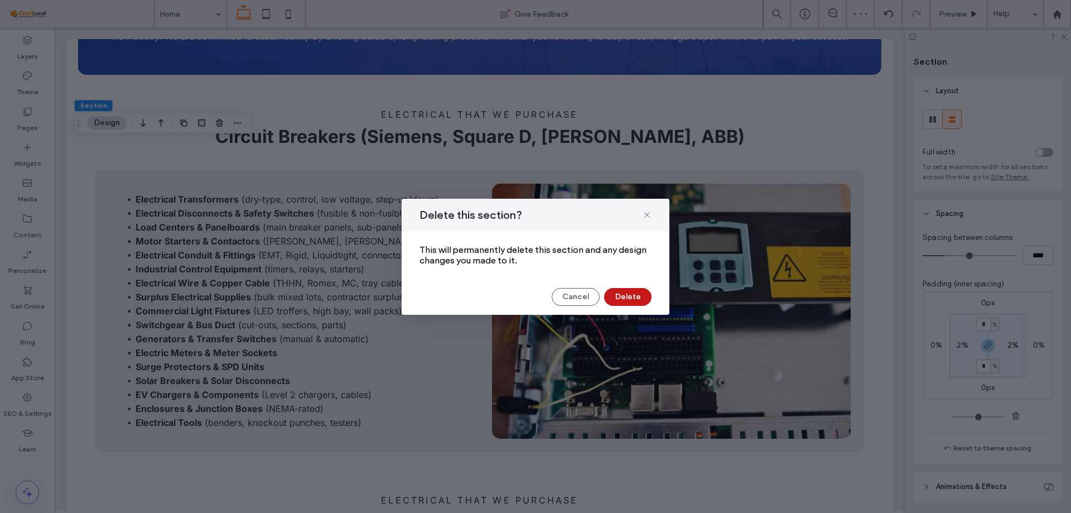
click at [620, 294] on button "Delete" at bounding box center [627, 297] width 47 height 18
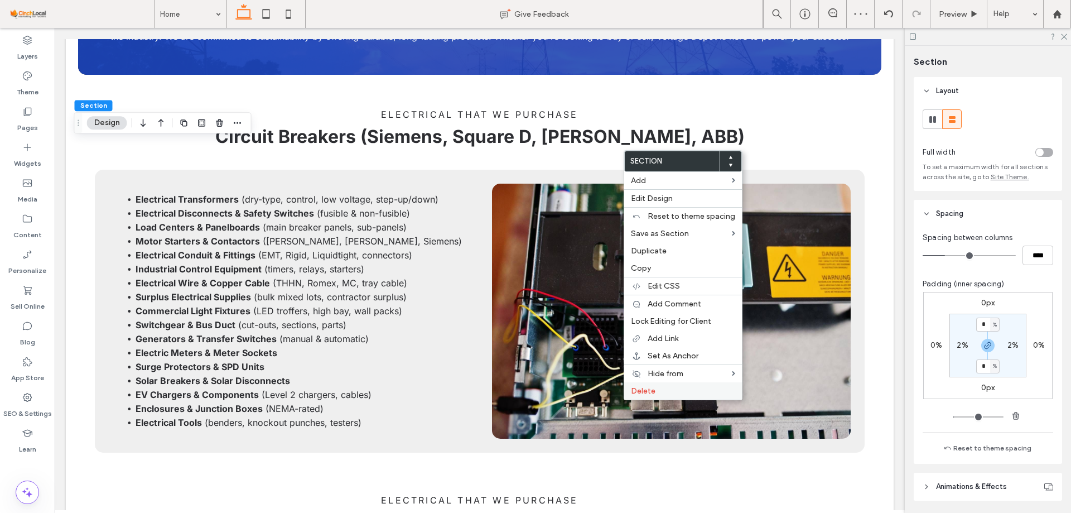
click at [668, 393] on label "Delete" at bounding box center [683, 390] width 104 height 9
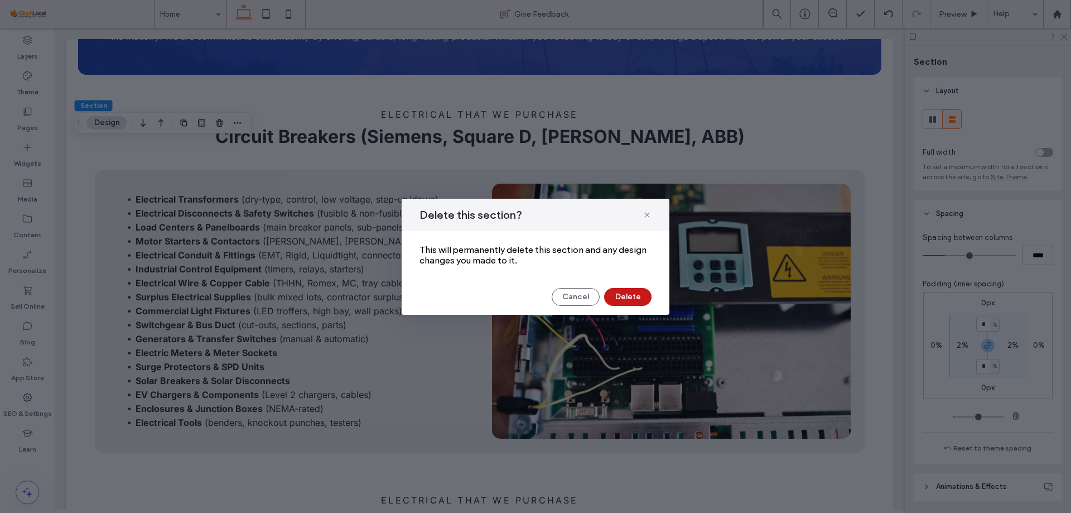
click at [632, 299] on button "Delete" at bounding box center [627, 297] width 47 height 18
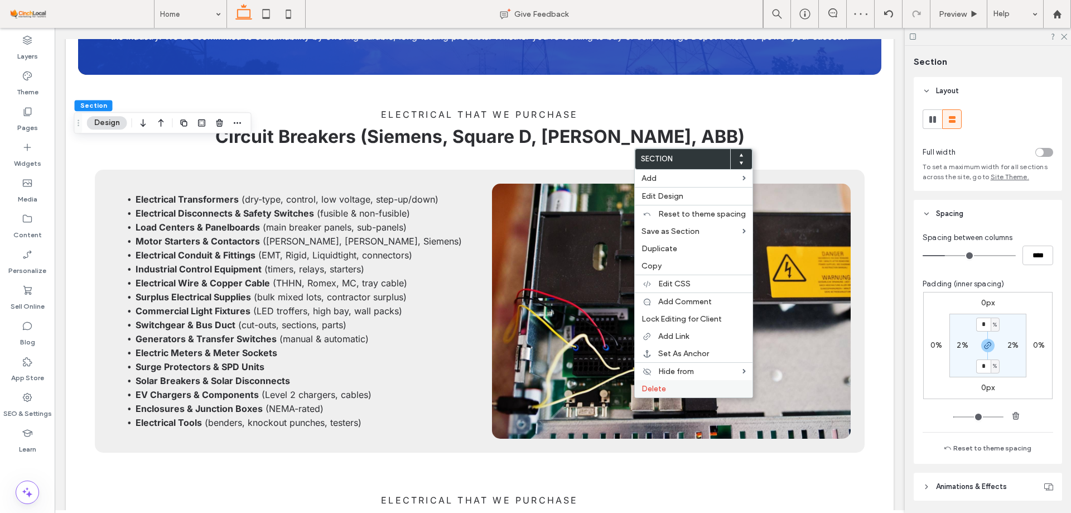
click at [689, 386] on label "Delete" at bounding box center [694, 388] width 104 height 9
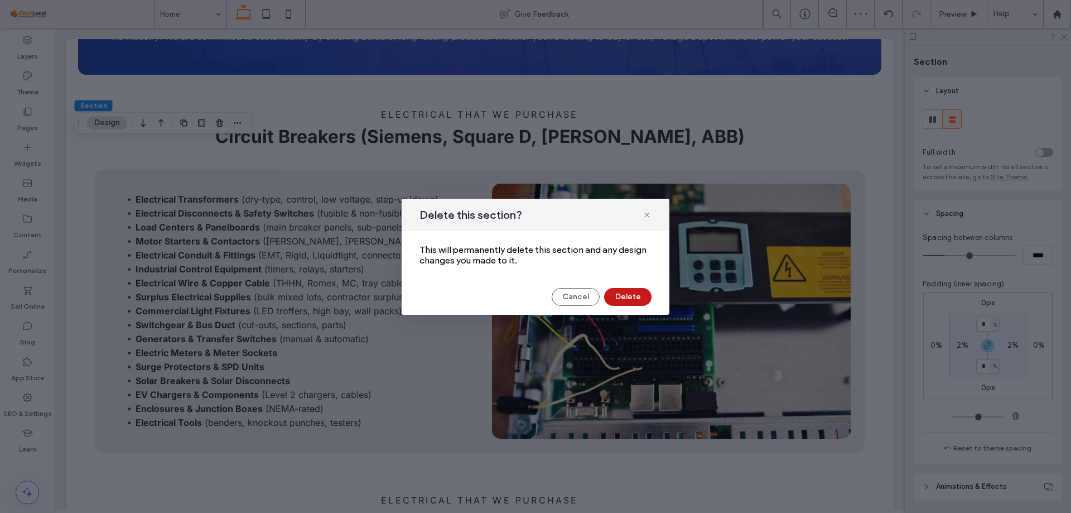
click at [618, 301] on button "Delete" at bounding box center [627, 297] width 47 height 18
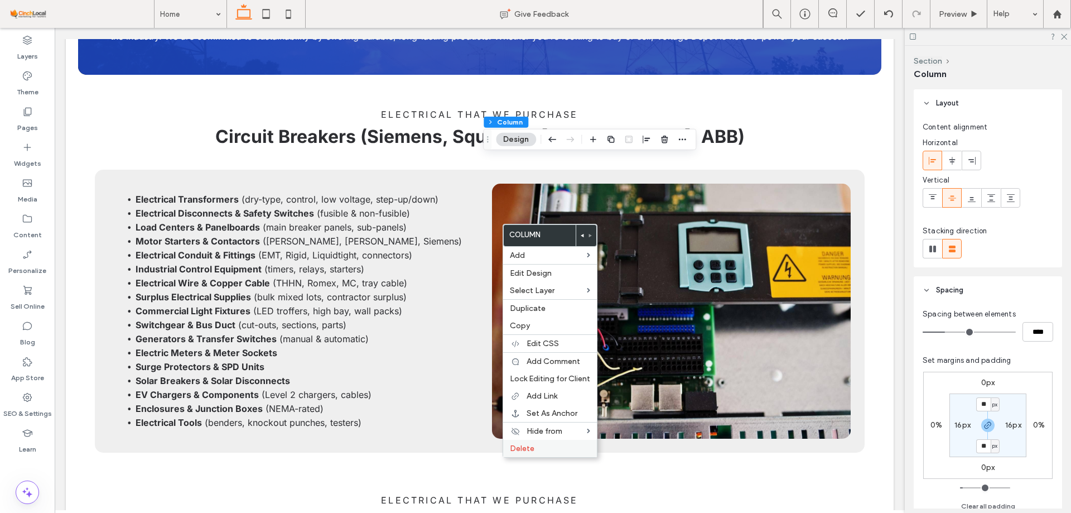
click at [564, 450] on label "Delete" at bounding box center [550, 448] width 80 height 9
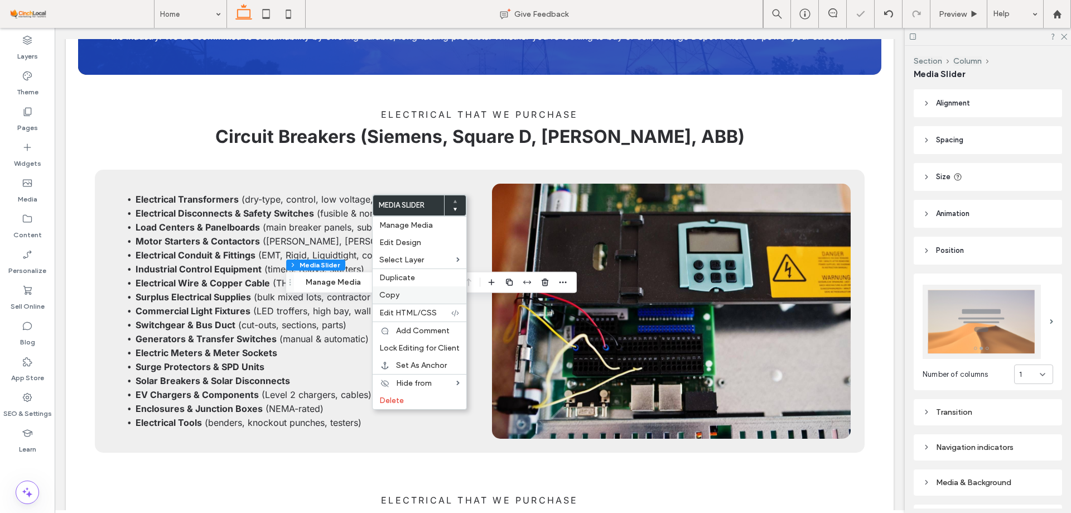
click at [406, 295] on label "Copy" at bounding box center [419, 294] width 80 height 9
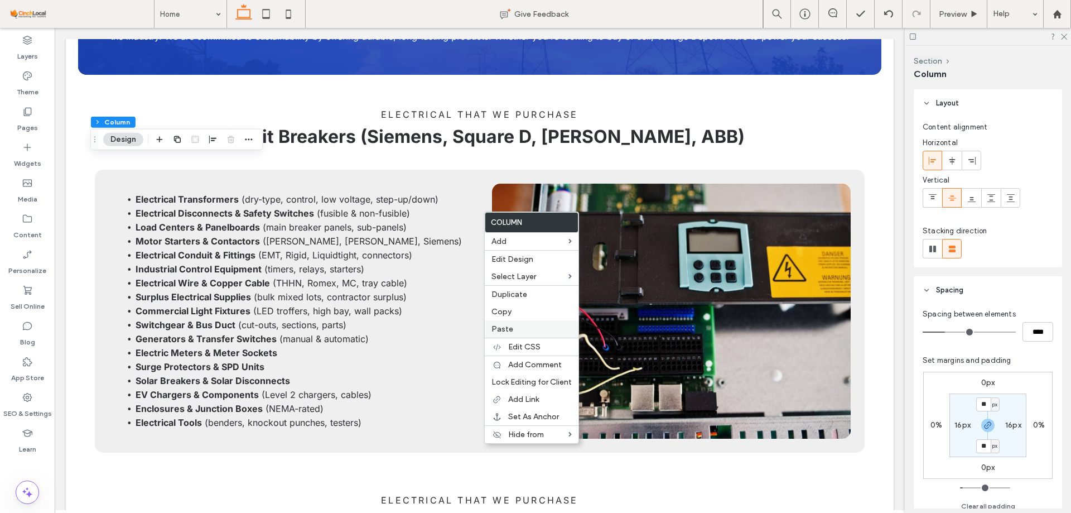
click at [502, 329] on span "Paste" at bounding box center [503, 328] width 22 height 9
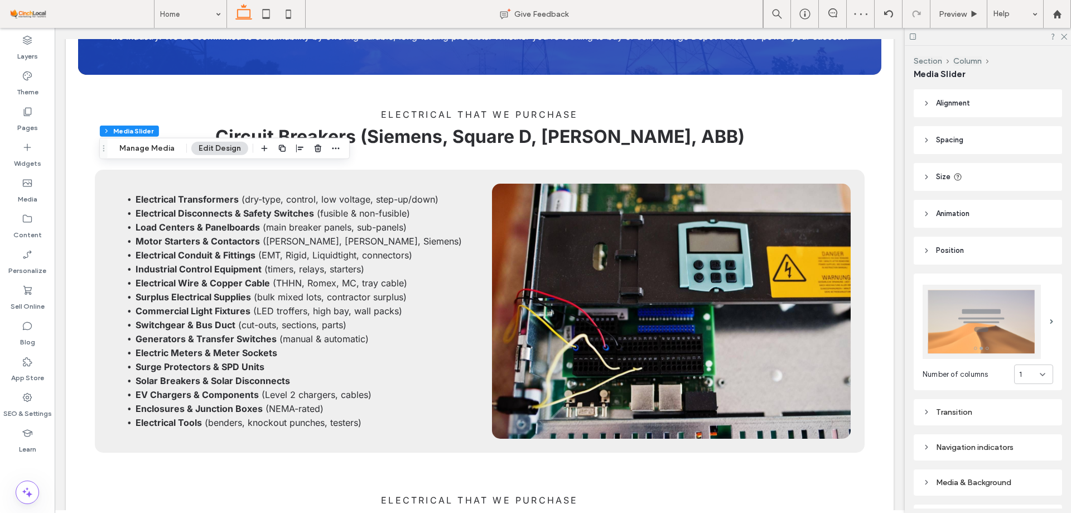
click at [1032, 372] on div "1" at bounding box center [1029, 374] width 21 height 11
click at [1026, 427] on div "3" at bounding box center [1028, 429] width 38 height 20
type input "***"
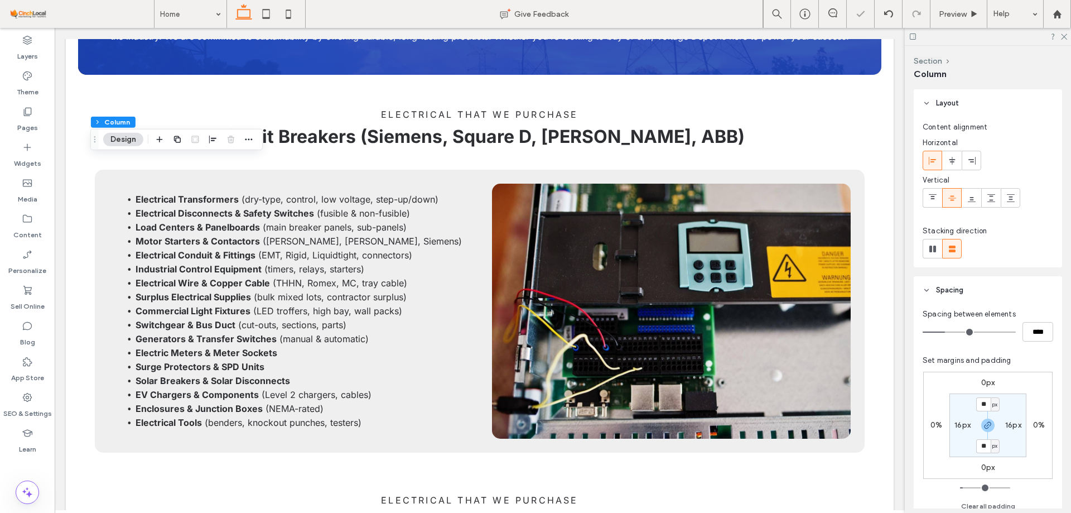
click at [1007, 424] on label "16px" at bounding box center [1014, 424] width 16 height 9
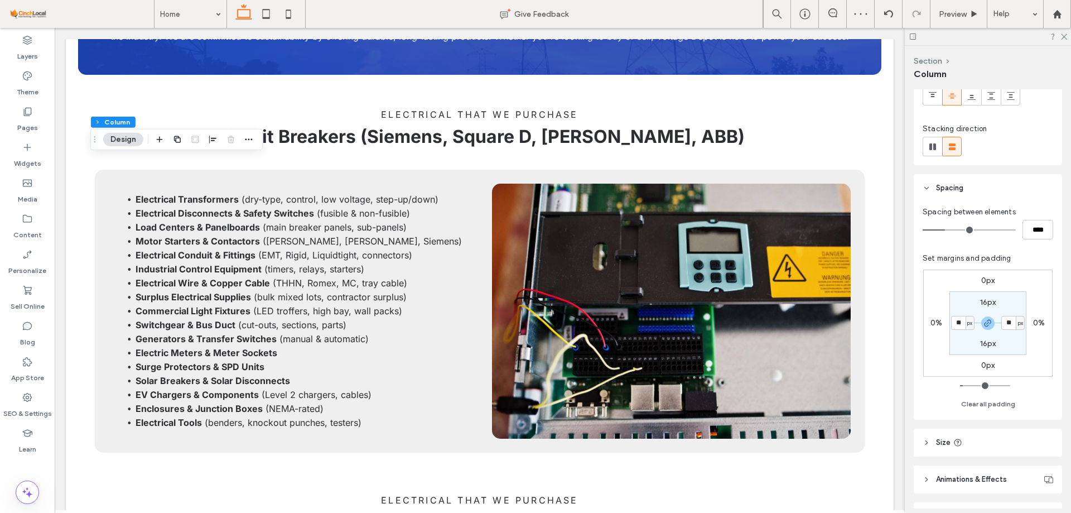
scroll to position [112, 0]
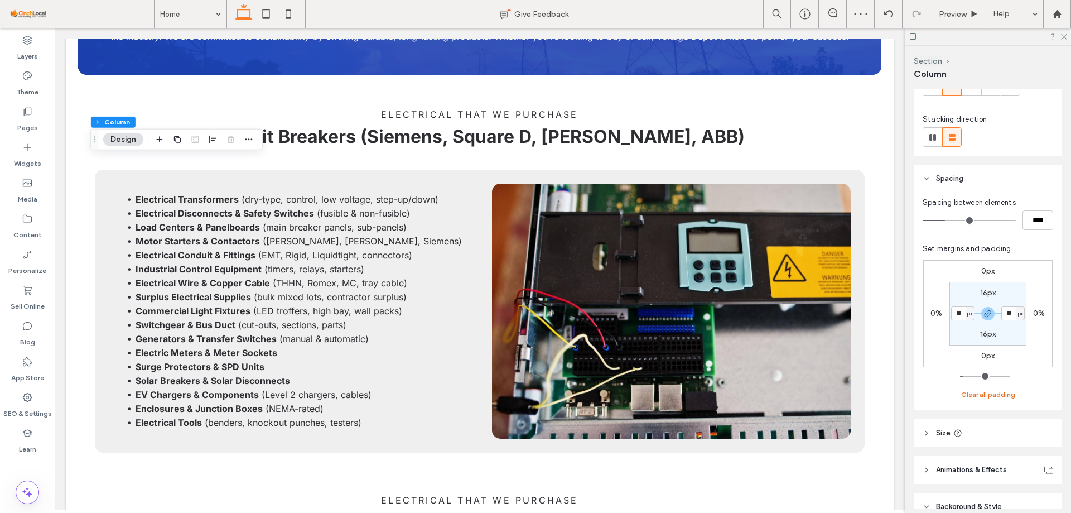
click at [994, 397] on button "Clear all padding" at bounding box center [988, 394] width 54 height 13
type input "*"
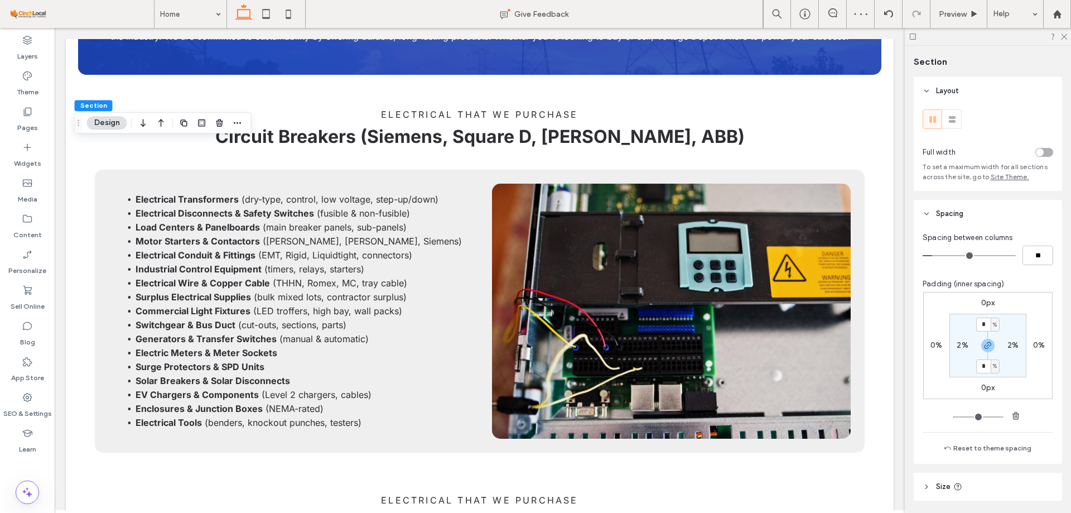
click at [1012, 346] on label "2%" at bounding box center [1013, 344] width 11 height 9
type input "*"
click at [989, 323] on label "2%" at bounding box center [988, 324] width 11 height 9
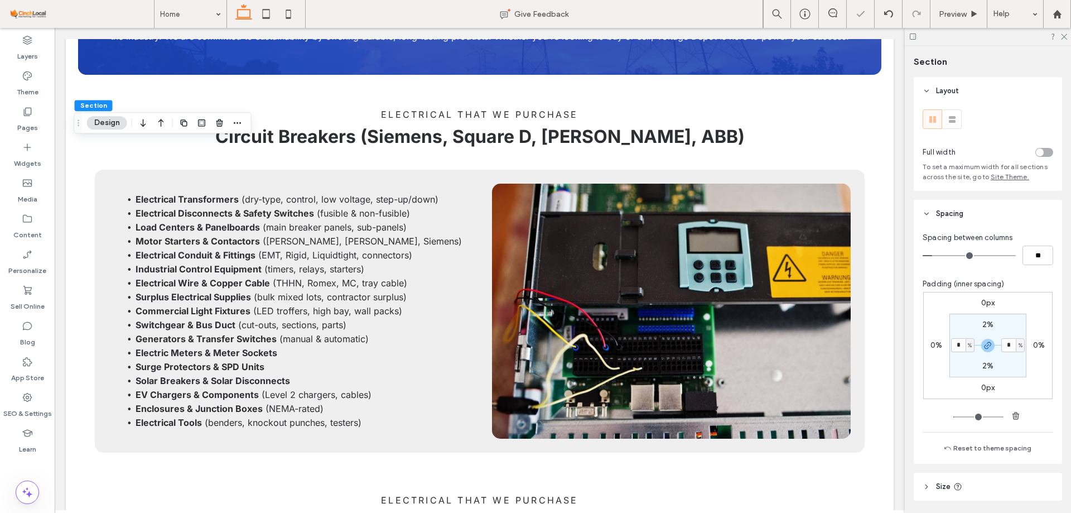
type input "*"
click at [1043, 151] on div "toggle" at bounding box center [1045, 152] width 18 height 9
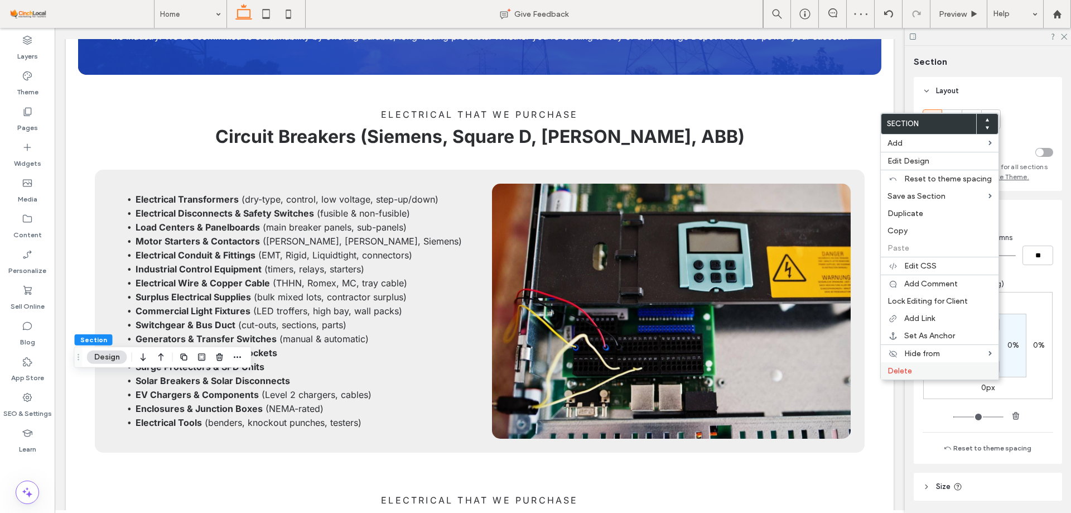
click at [887, 371] on div "Delete" at bounding box center [940, 370] width 118 height 17
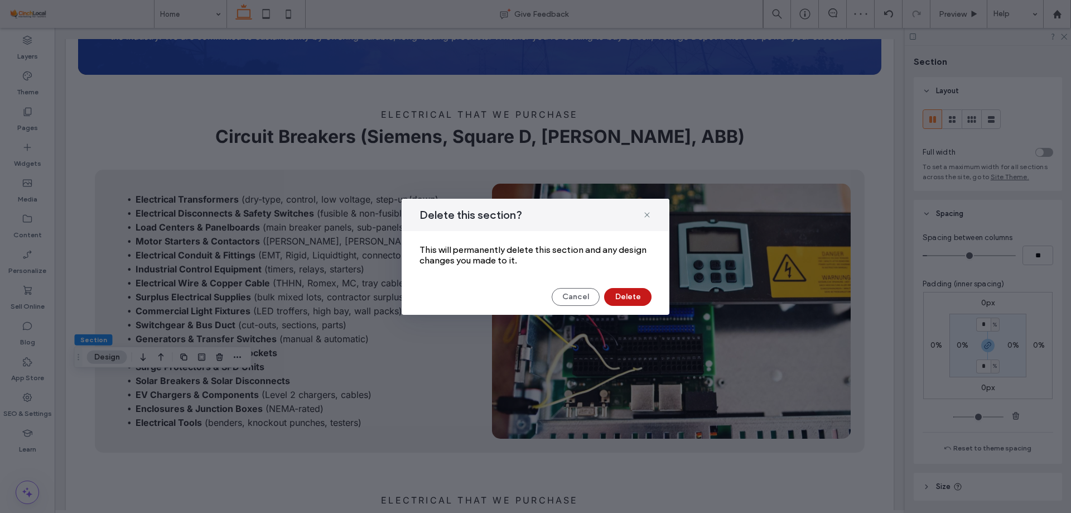
click at [623, 302] on button "Delete" at bounding box center [627, 297] width 47 height 18
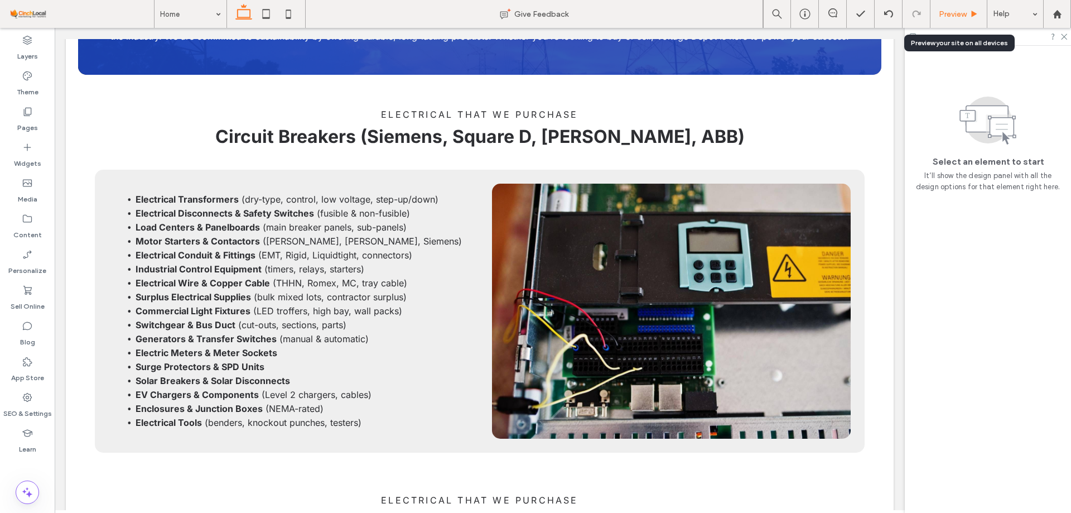
click at [973, 15] on use at bounding box center [975, 14] width 6 height 6
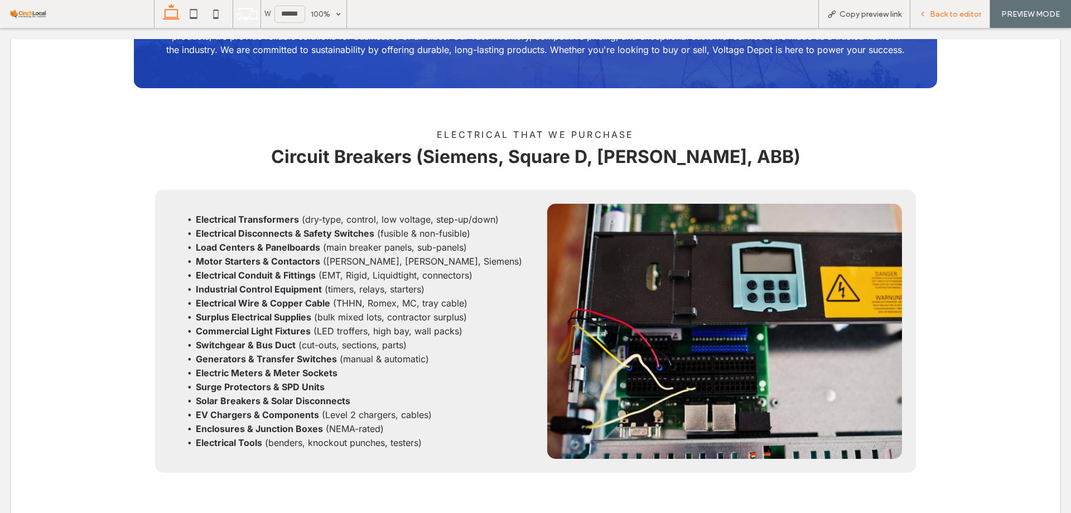
click at [969, 12] on span "Back to editor" at bounding box center [955, 13] width 51 height 9
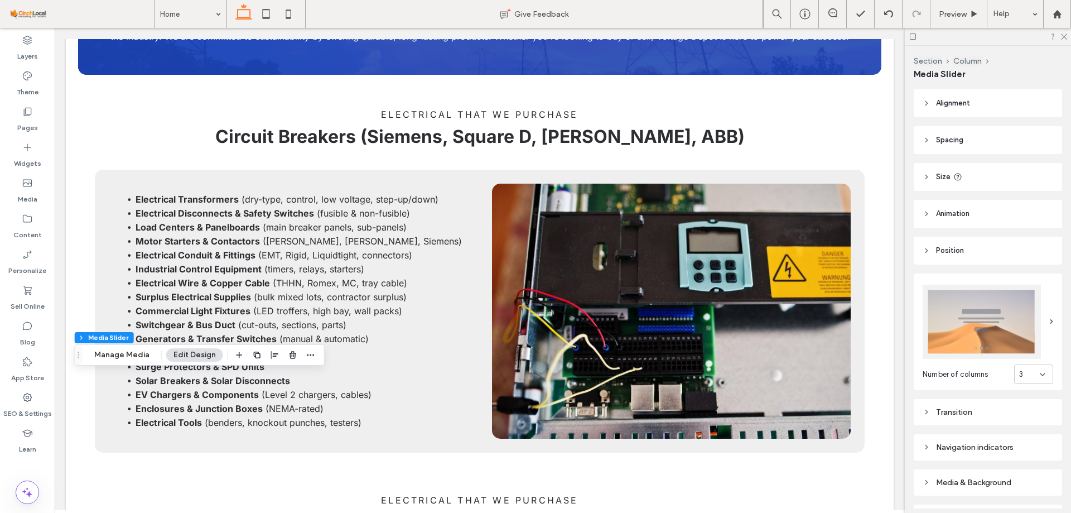
click at [1023, 364] on div "3" at bounding box center [1033, 374] width 39 height 20
click at [1017, 448] on span "4" at bounding box center [1016, 448] width 4 height 11
type input "***"
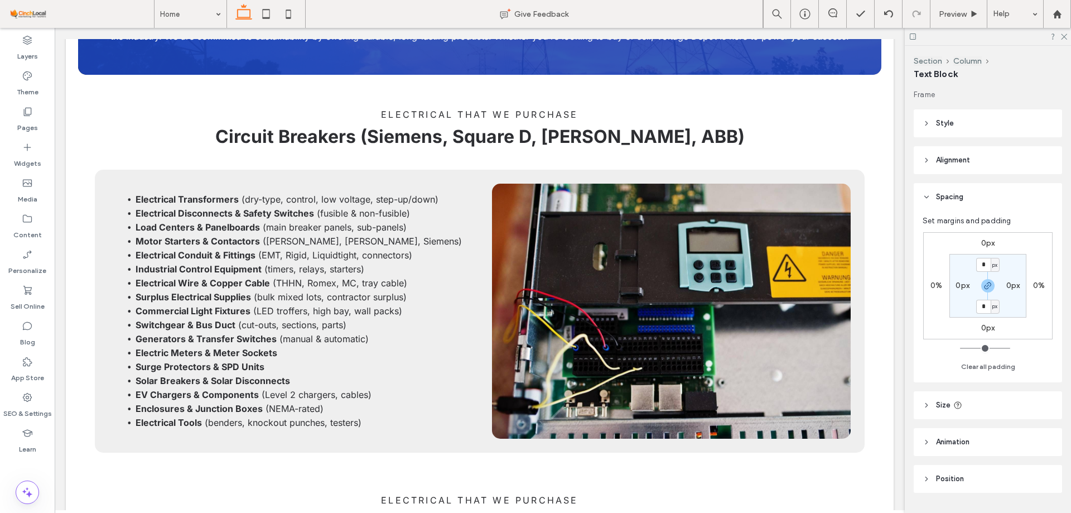
type input "*****"
type input "**"
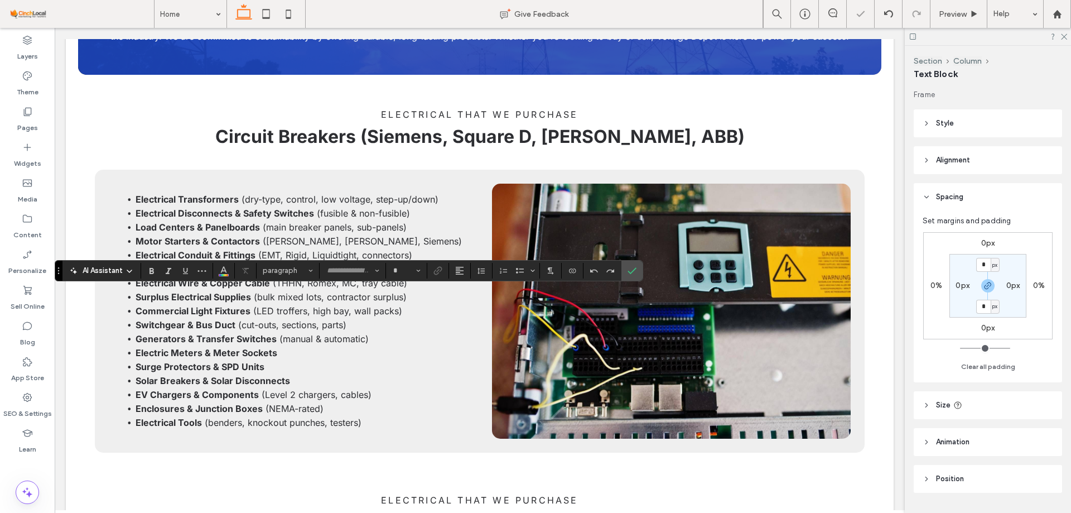
type input "*****"
type input "**"
